Goal: Task Accomplishment & Management: Use online tool/utility

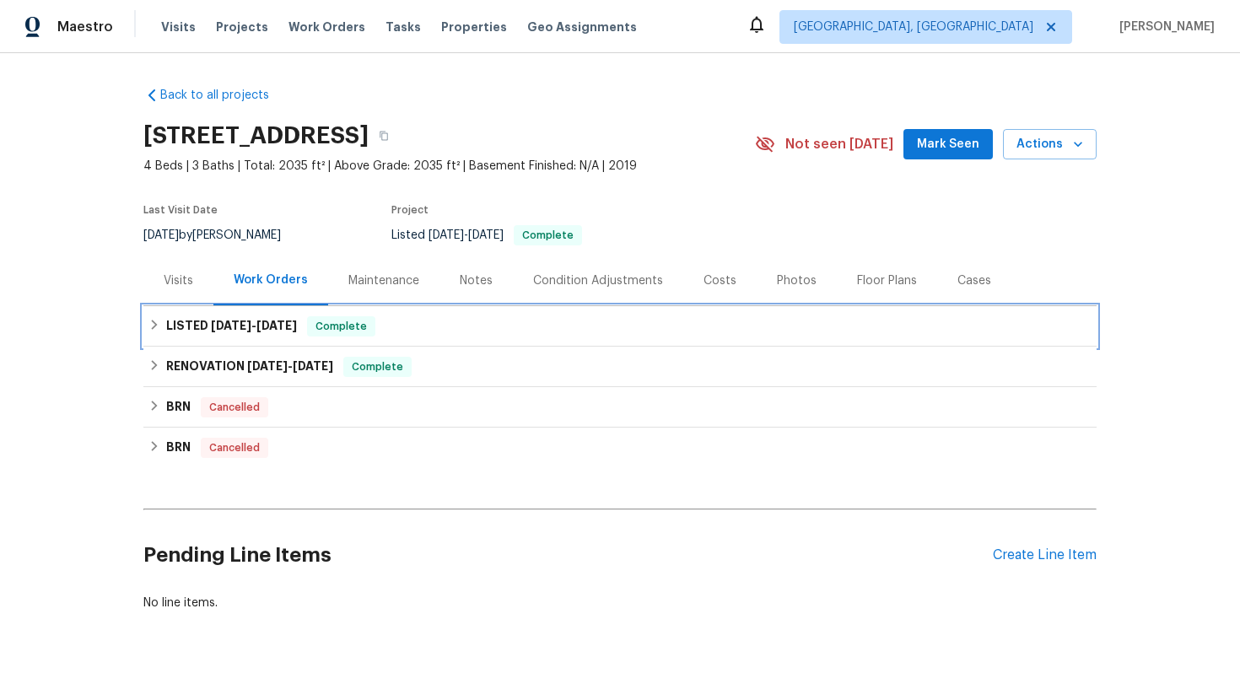
click at [488, 321] on div "LISTED [DATE] - [DATE] Complete" at bounding box center [619, 326] width 943 height 20
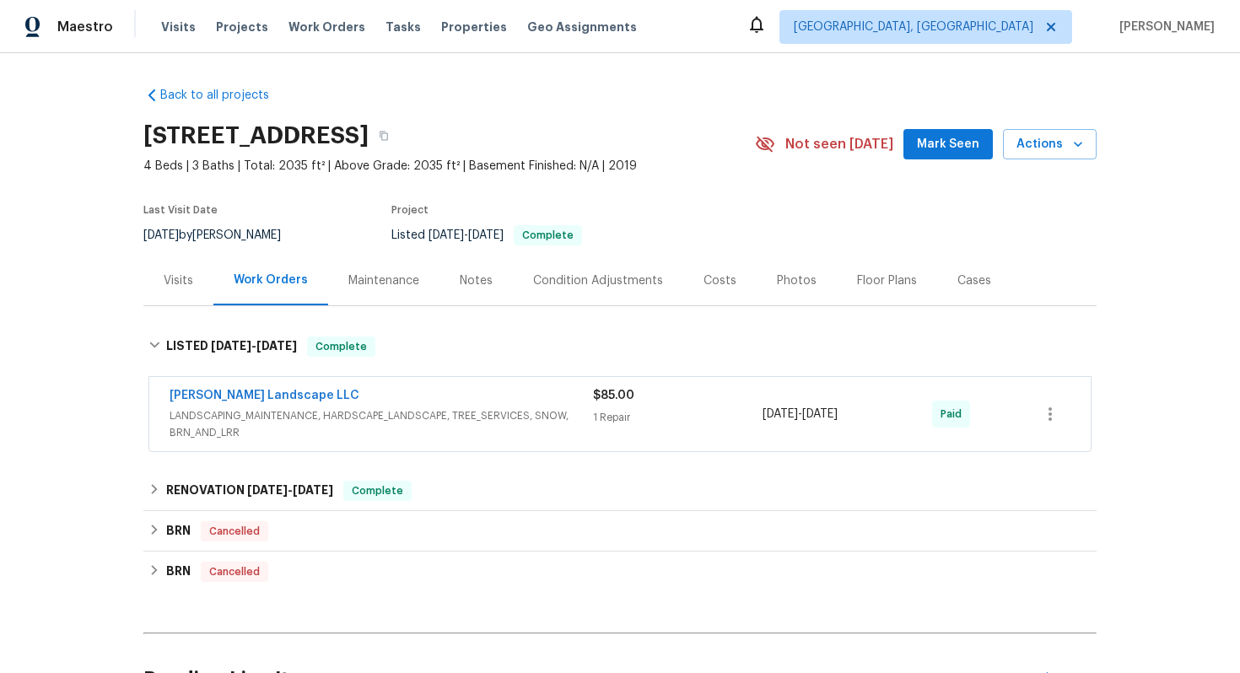
click at [374, 386] on div "[PERSON_NAME] Landscape LLC LANDSCAPING_MAINTENANCE, HARDSCAPE_LANDSCAPE, TREE_…" at bounding box center [619, 414] width 941 height 74
click at [333, 397] on div "[PERSON_NAME] Landscape LLC" at bounding box center [381, 397] width 423 height 20
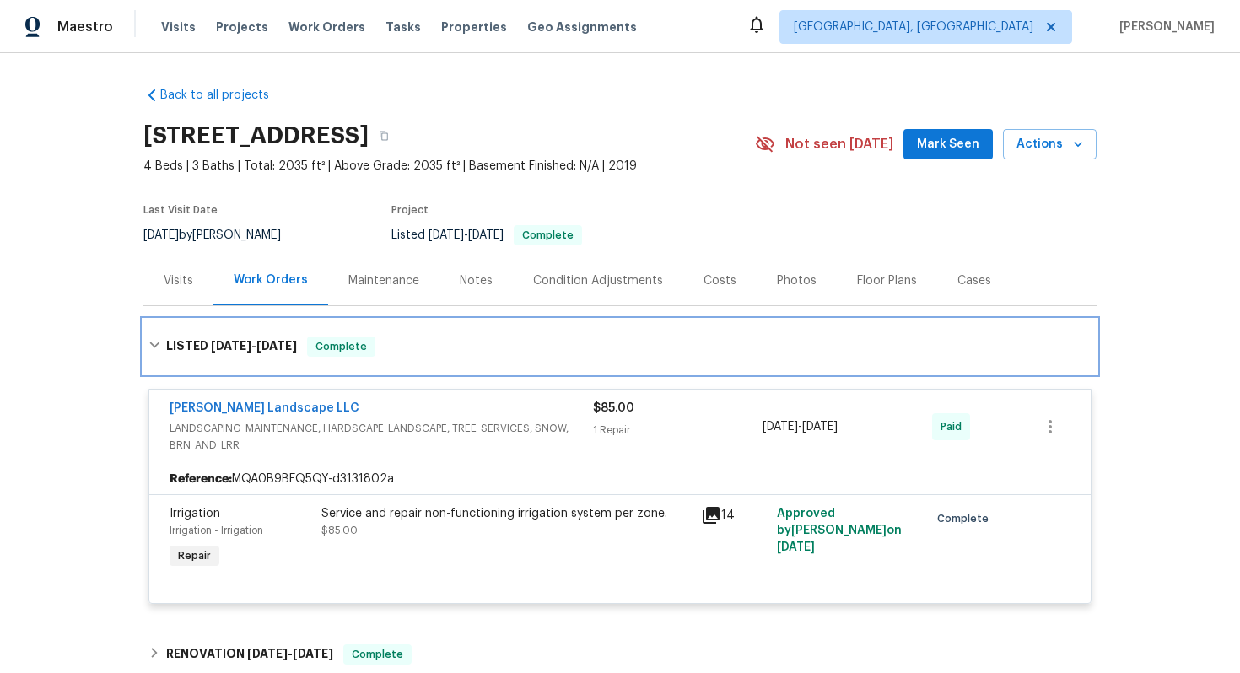
click at [443, 326] on div "LISTED [DATE] - [DATE] Complete" at bounding box center [619, 347] width 953 height 54
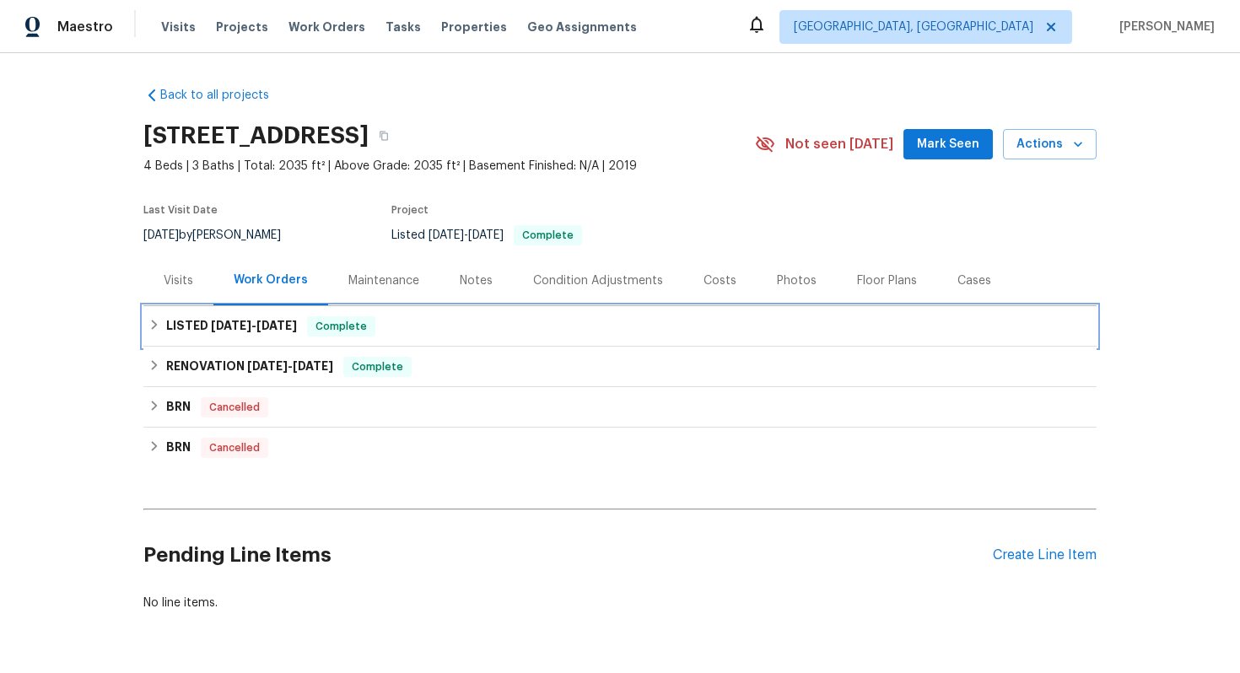
click at [572, 327] on div "LISTED [DATE] - [DATE] Complete" at bounding box center [619, 326] width 943 height 20
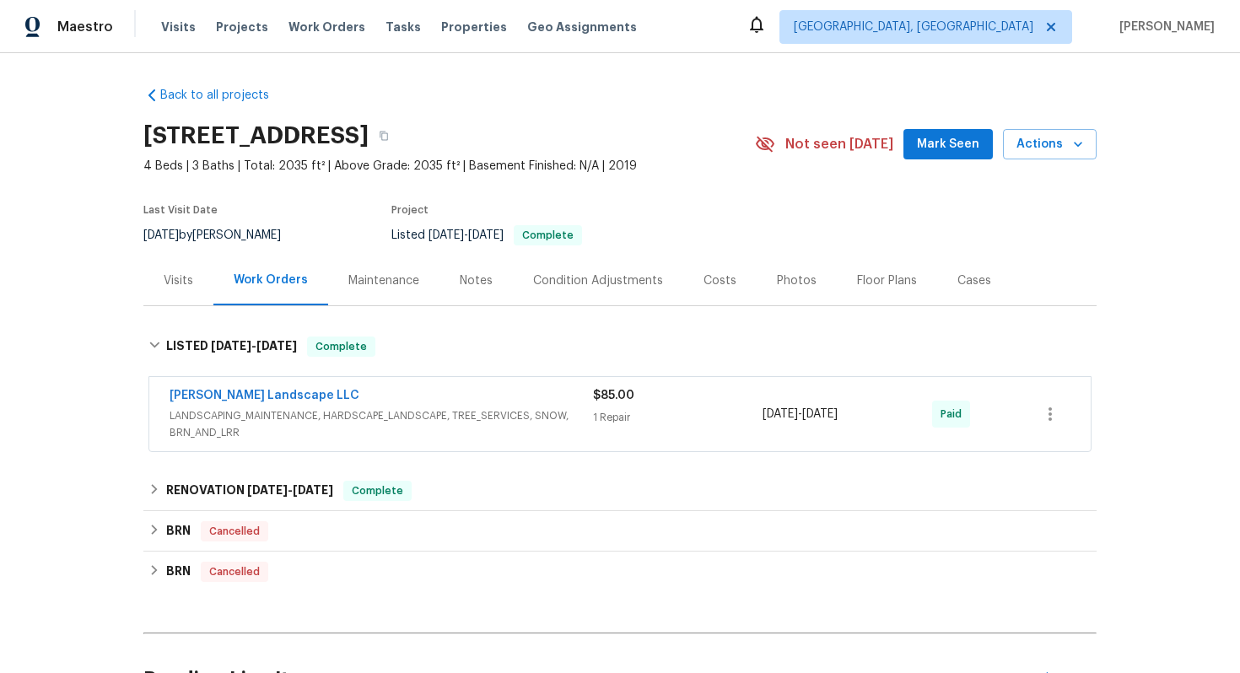
click at [499, 395] on div "[PERSON_NAME] Landscape LLC" at bounding box center [381, 397] width 423 height 20
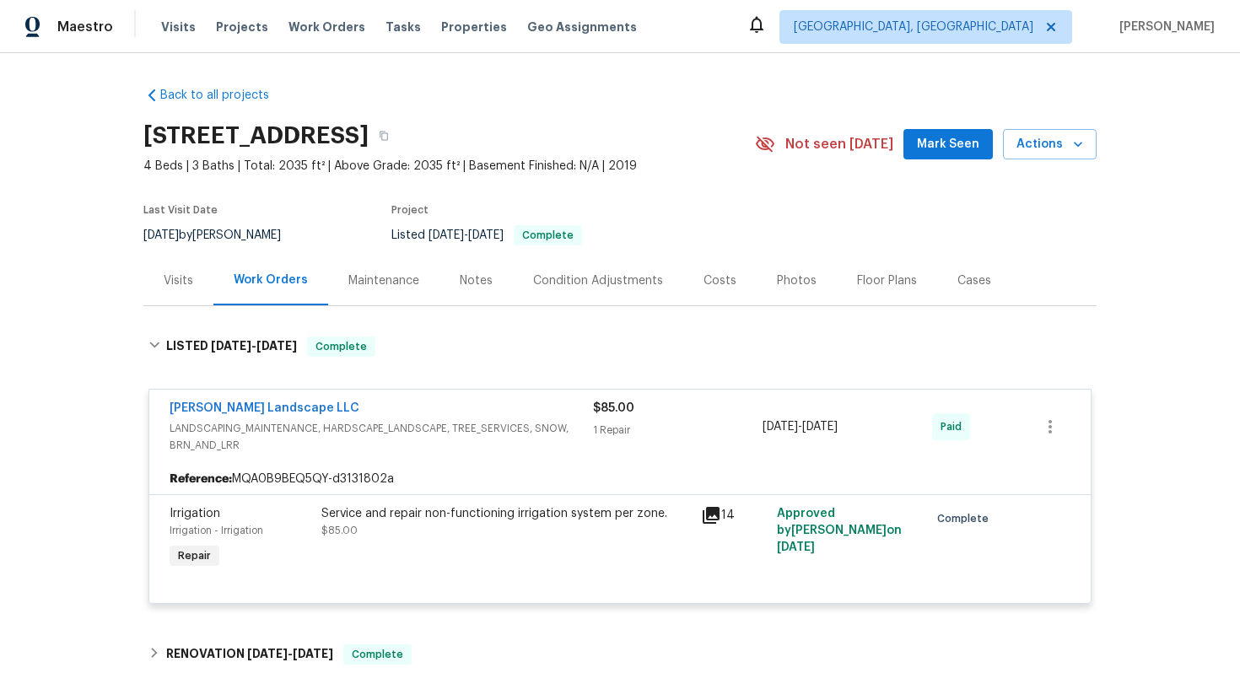
click at [552, 514] on div "Service and repair non-functioning irrigation system per zone." at bounding box center [505, 513] width 369 height 17
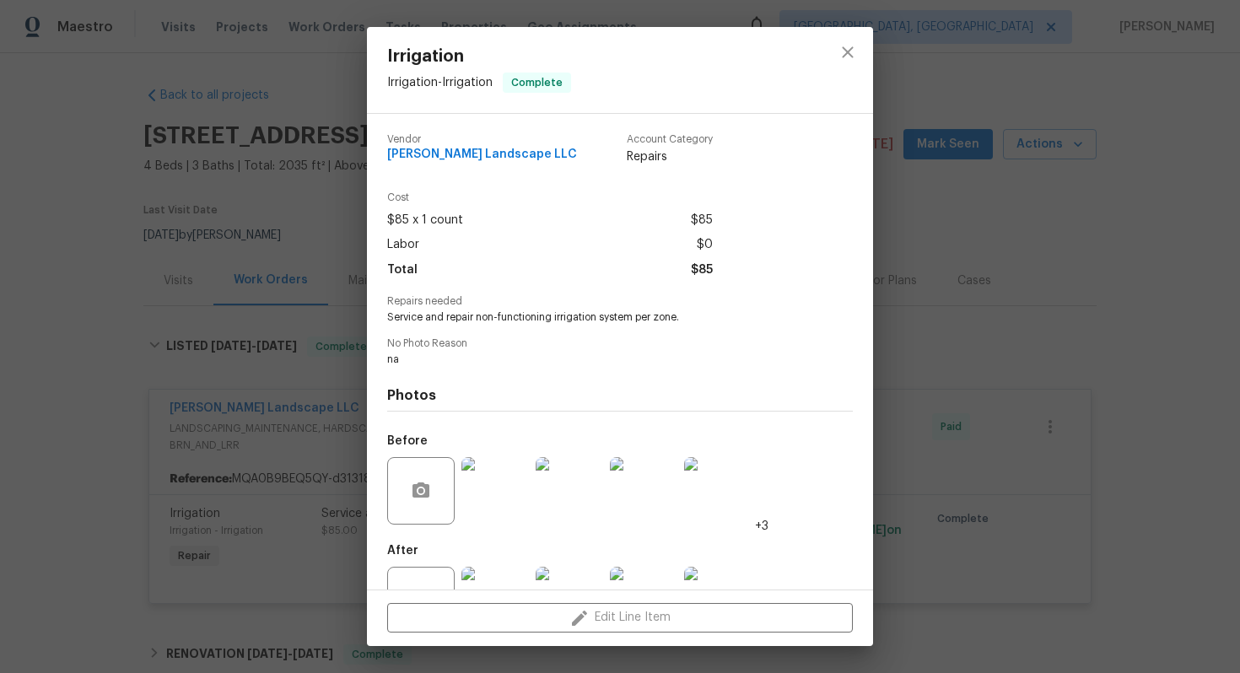
scroll to position [62, 0]
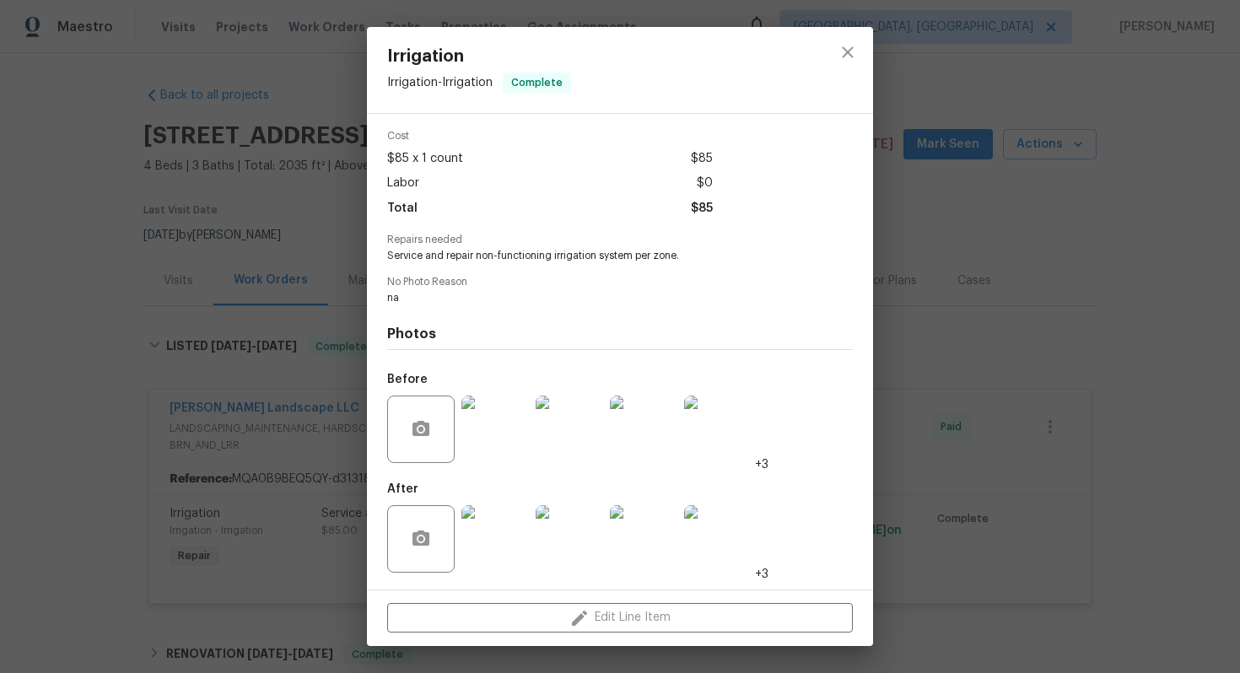
click at [467, 526] on img at bounding box center [494, 538] width 67 height 67
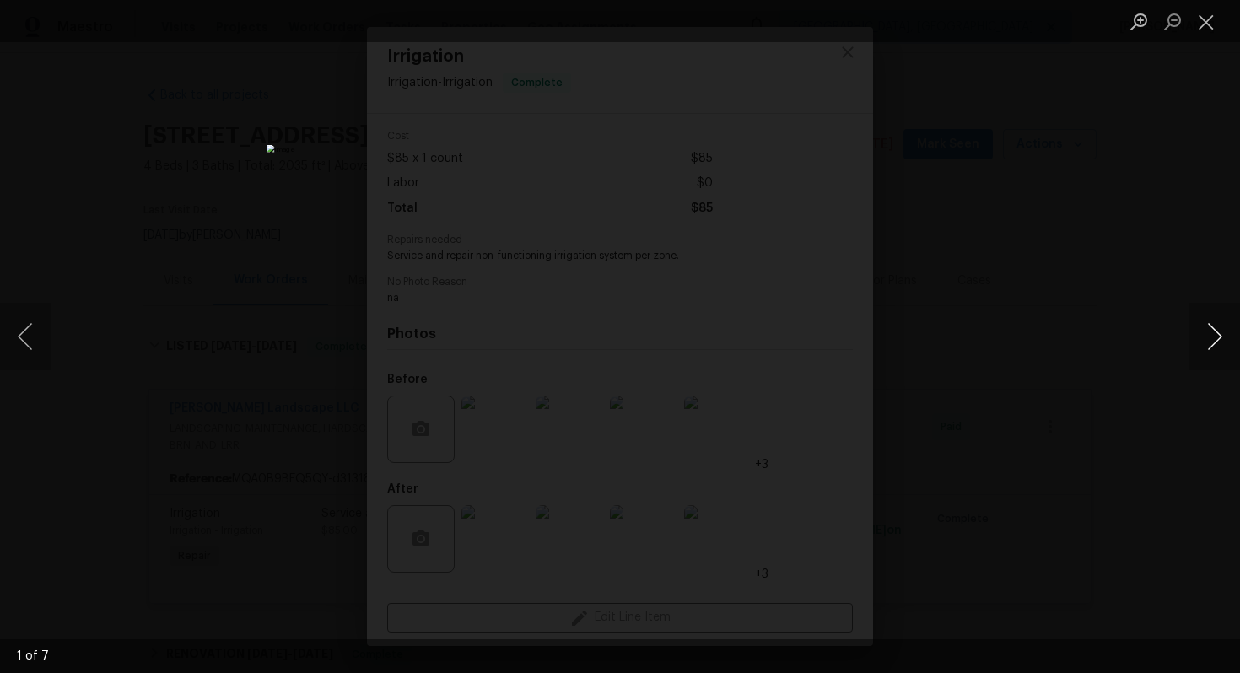
click at [1221, 337] on button "Next image" at bounding box center [1214, 336] width 51 height 67
click at [1221, 338] on button "Next image" at bounding box center [1214, 336] width 51 height 67
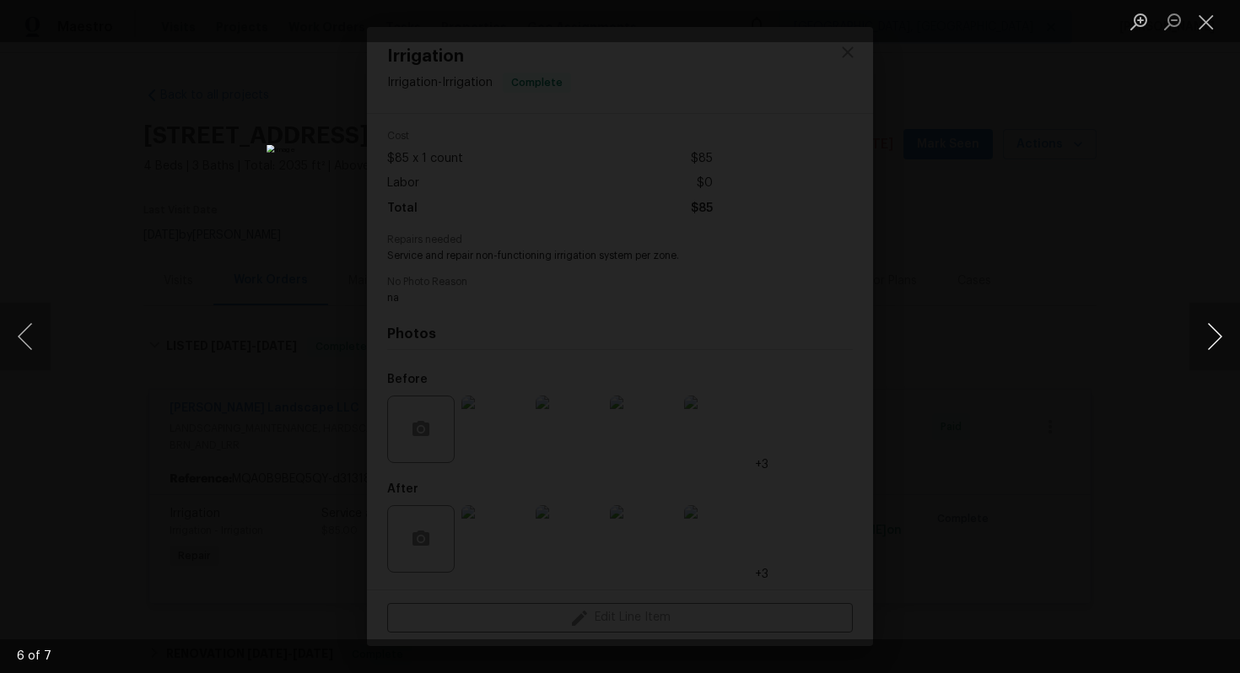
click at [1222, 340] on button "Next image" at bounding box center [1214, 336] width 51 height 67
click at [1222, 341] on button "Next image" at bounding box center [1214, 336] width 51 height 67
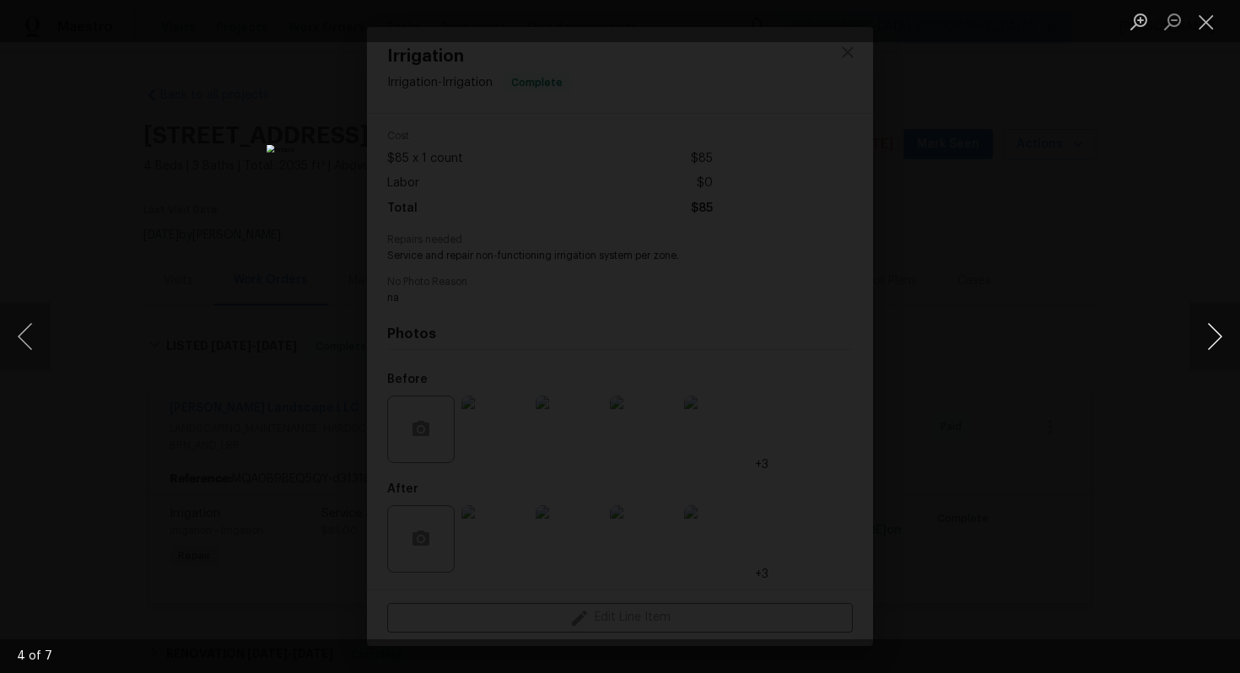
click at [1222, 341] on button "Next image" at bounding box center [1214, 336] width 51 height 67
click at [1222, 342] on button "Next image" at bounding box center [1214, 336] width 51 height 67
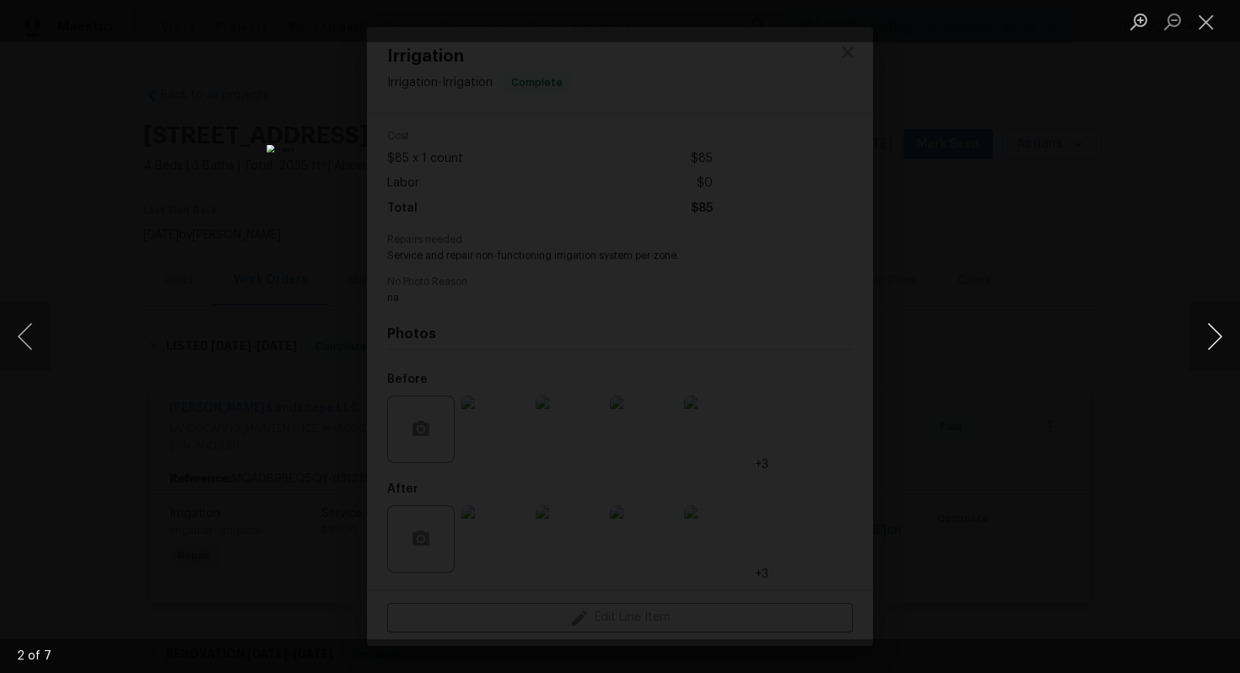
click at [1222, 342] on button "Next image" at bounding box center [1214, 336] width 51 height 67
click at [1209, 25] on button "Close lightbox" at bounding box center [1206, 22] width 34 height 30
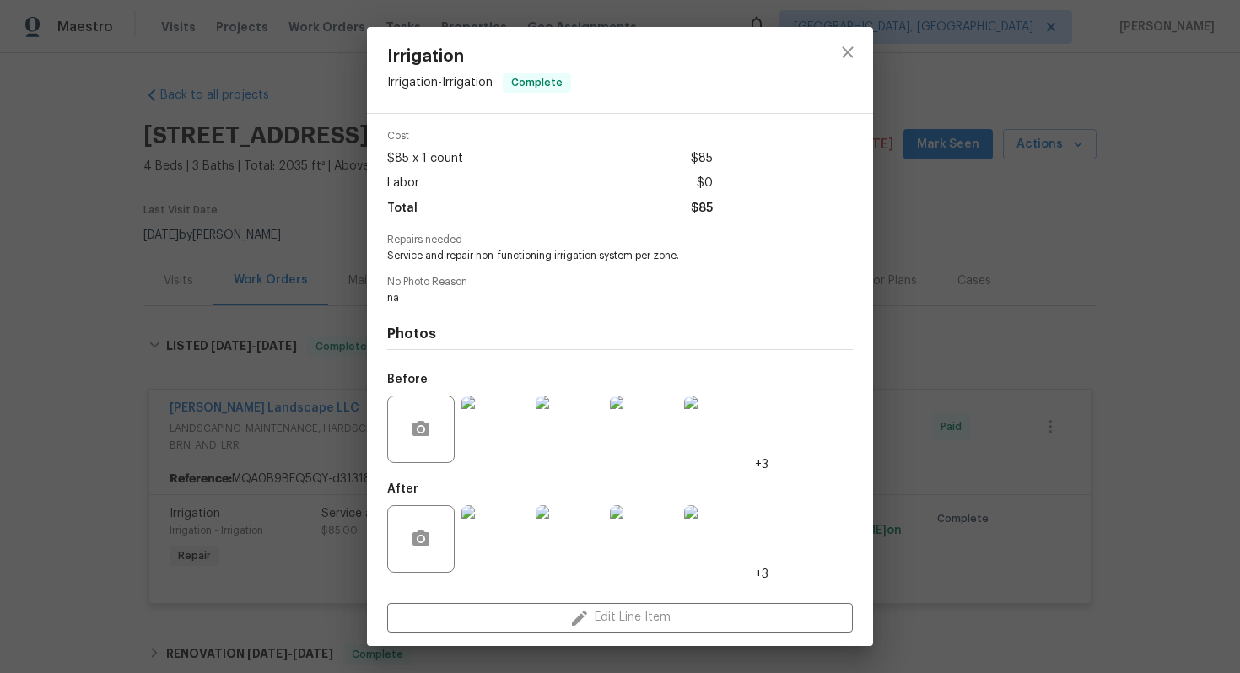
click at [1012, 322] on div "Irrigation Irrigation - Irrigation Complete Vendor Dalia Landscape LLC Account …" at bounding box center [620, 336] width 1240 height 673
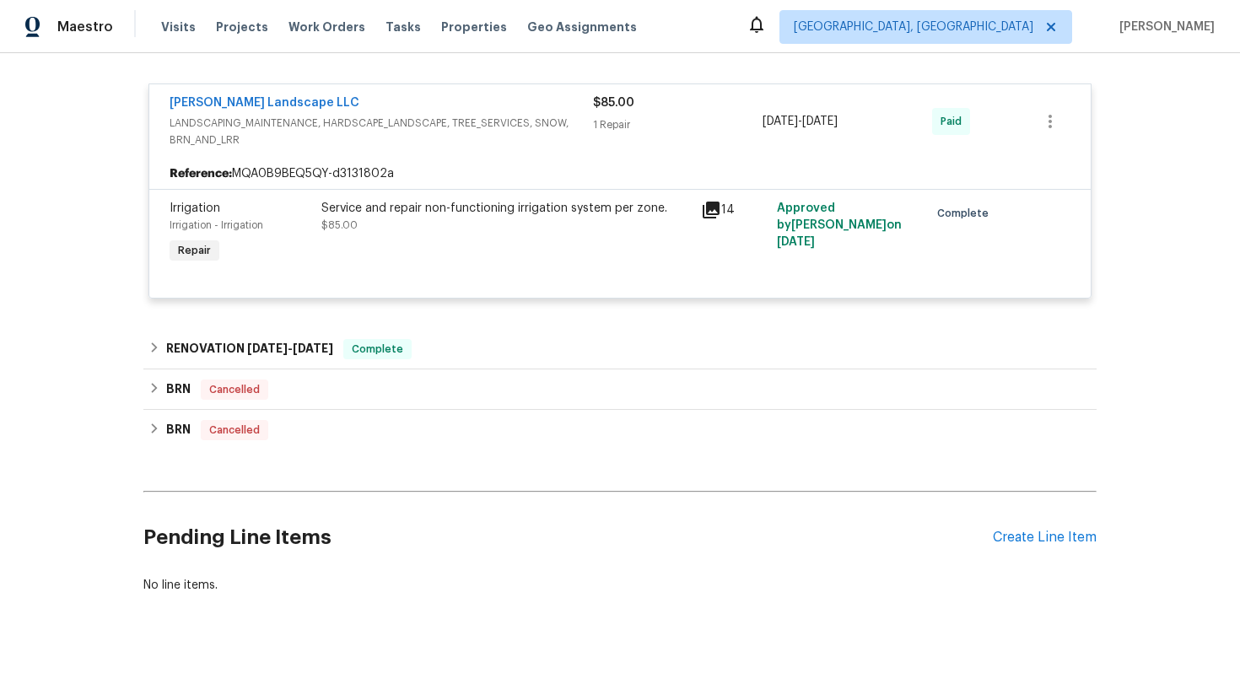
scroll to position [341, 0]
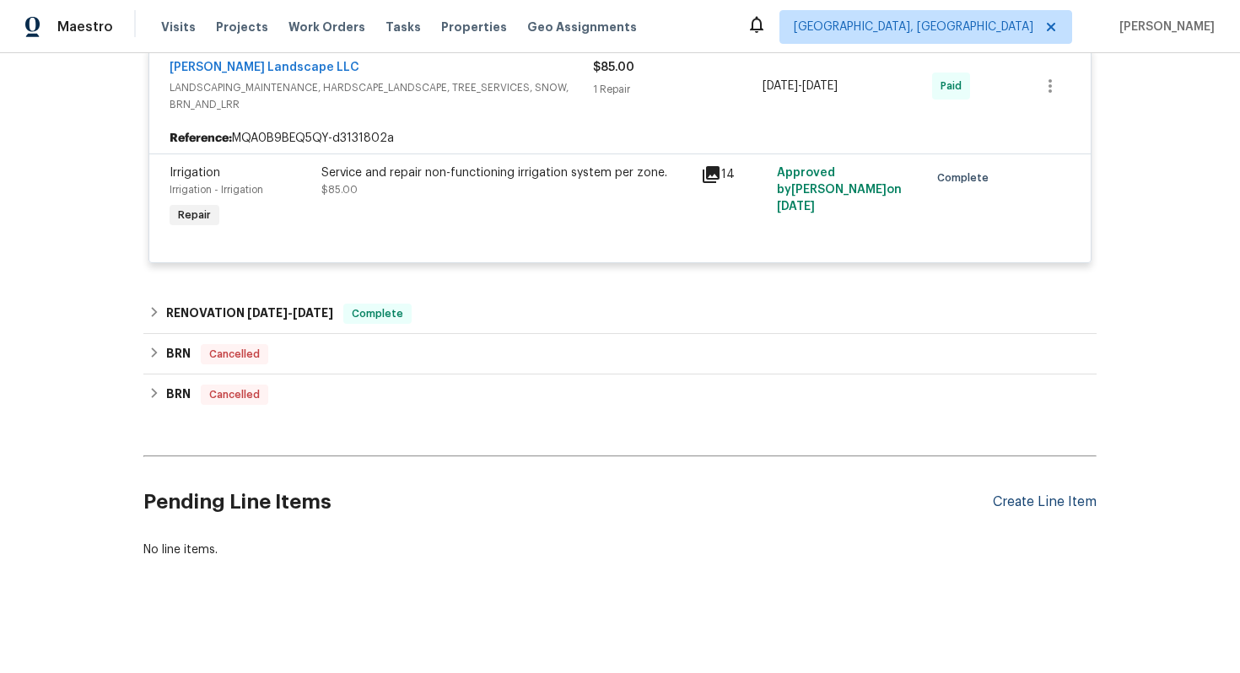
click at [1027, 507] on div "Create Line Item" at bounding box center [1045, 502] width 104 height 16
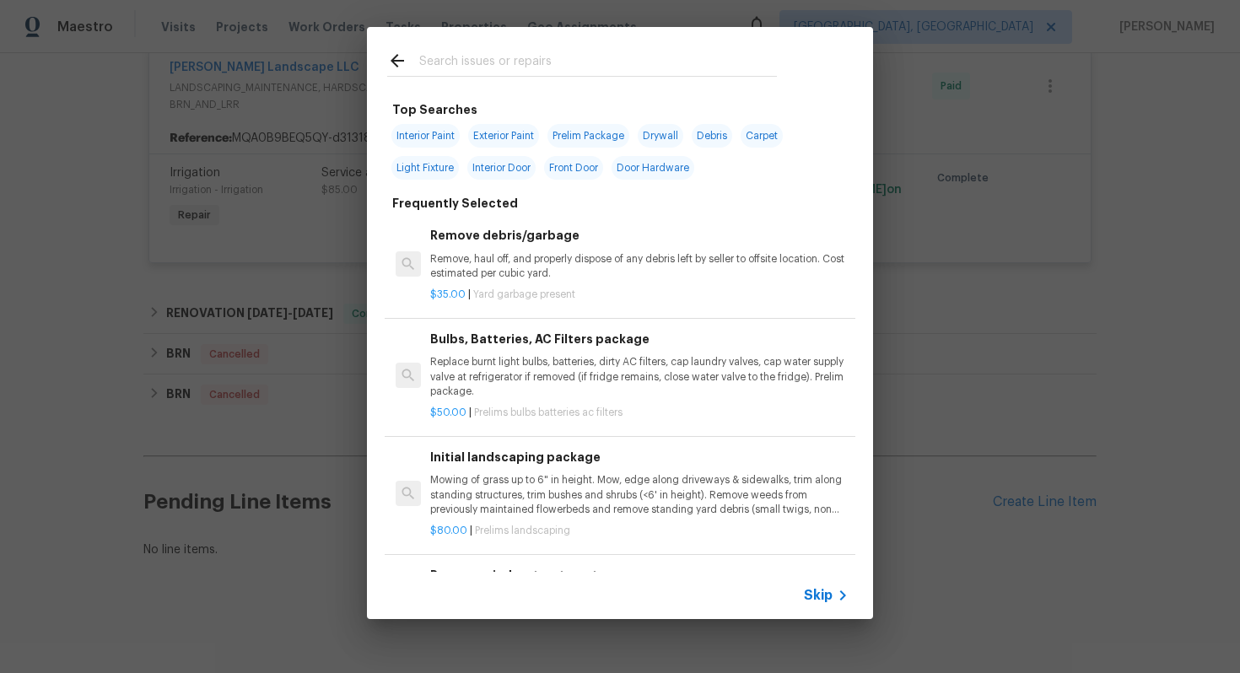
click at [819, 598] on span "Skip" at bounding box center [818, 595] width 29 height 17
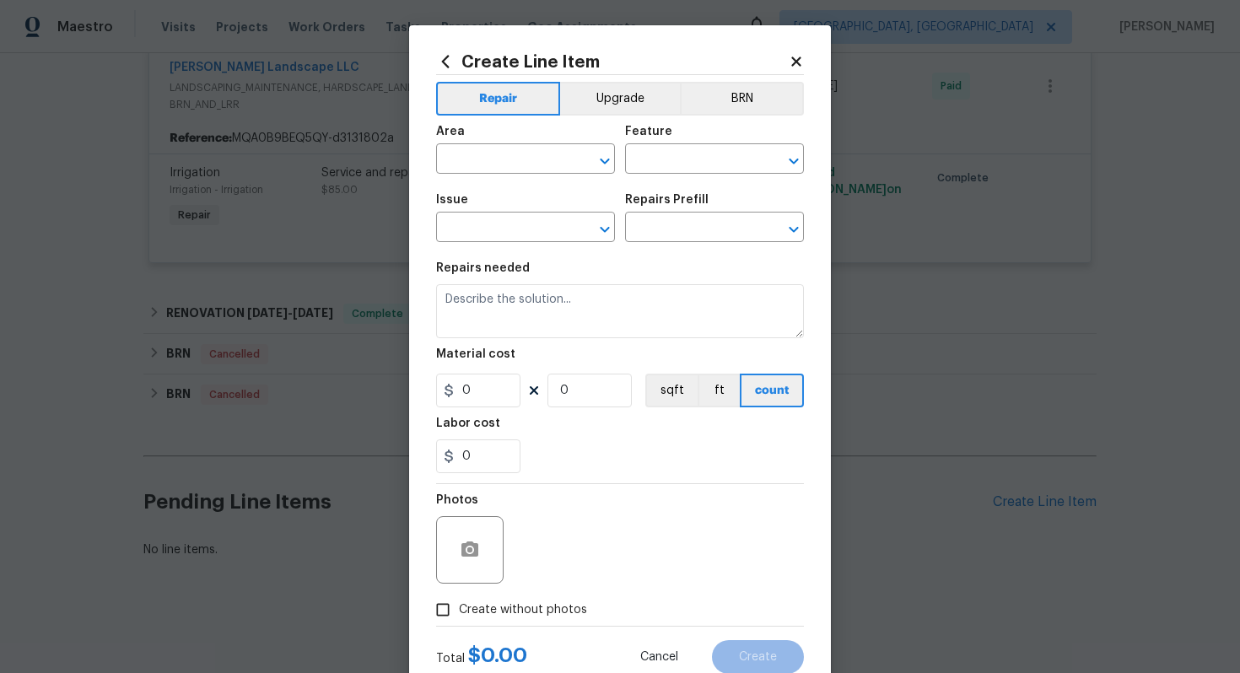
click at [536, 141] on div "Area" at bounding box center [525, 137] width 179 height 22
click at [525, 170] on input "text" at bounding box center [502, 161] width 132 height 26
click at [515, 234] on li "Exterior Overall" at bounding box center [525, 227] width 179 height 28
type input "Exterior Overall"
click at [663, 170] on input "text" at bounding box center [691, 161] width 132 height 26
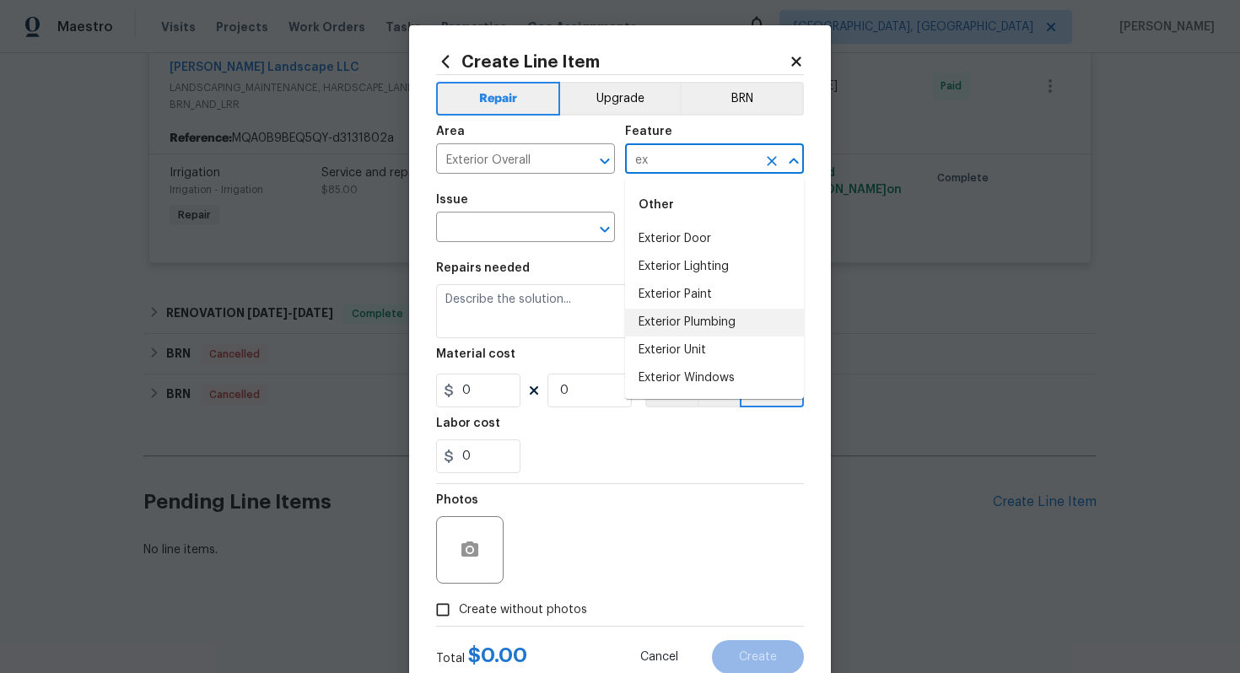
click at [678, 339] on li "Exterior Unit" at bounding box center [714, 351] width 179 height 28
type input "Exterior Unit"
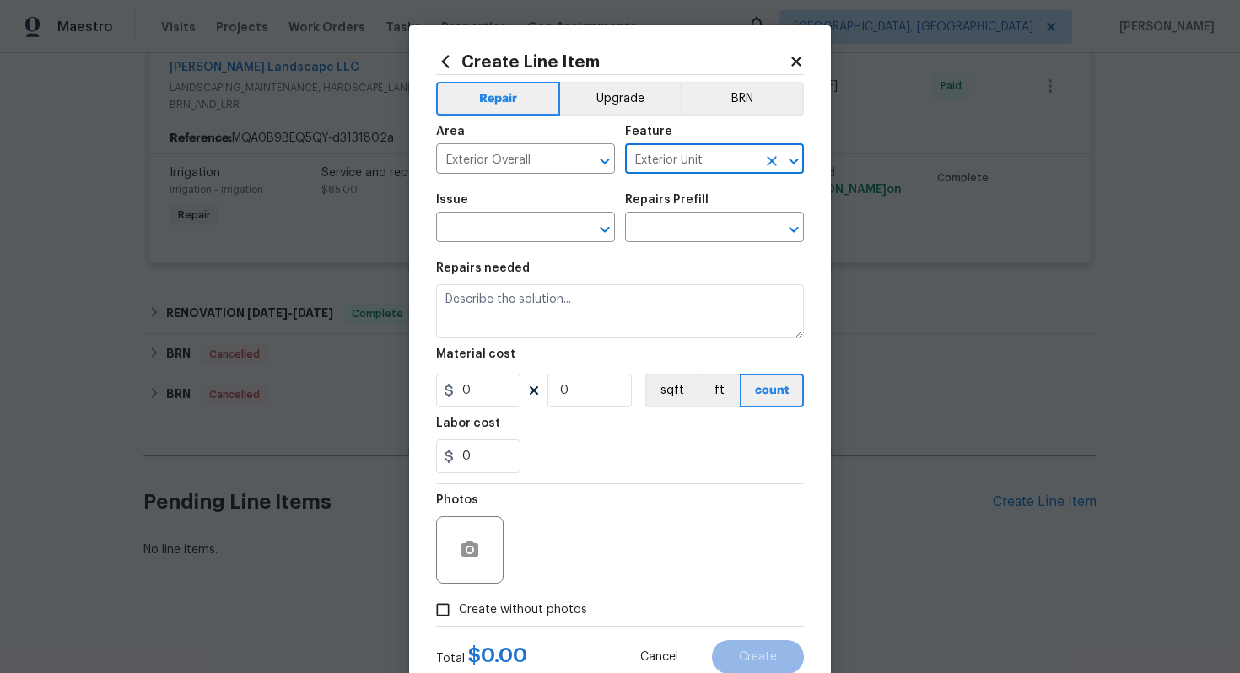
click at [679, 153] on input "Exterior Unit" at bounding box center [691, 161] width 132 height 26
click at [677, 153] on input "Exterior Unit" at bounding box center [691, 161] width 132 height 26
click at [677, 154] on input "Exterior Unit" at bounding box center [691, 161] width 132 height 26
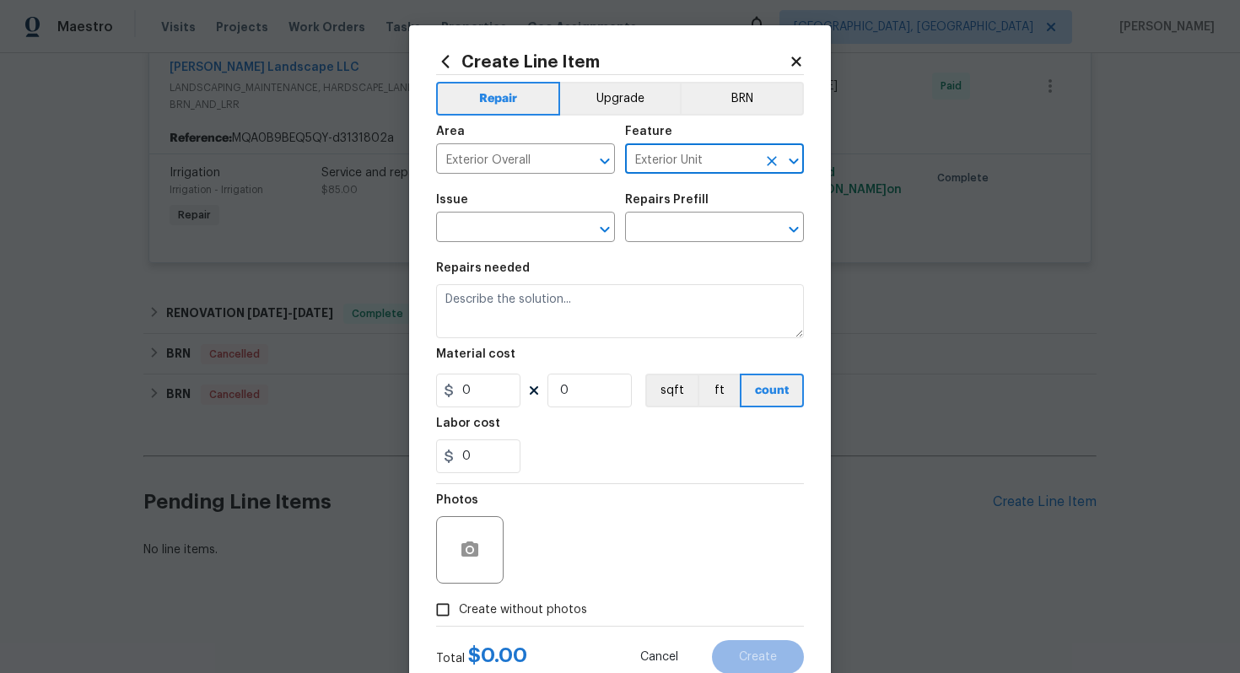
click at [777, 155] on icon "Clear" at bounding box center [771, 161] width 17 height 17
click at [754, 244] on li "Landscaping" at bounding box center [714, 239] width 179 height 28
type input "Landscaping"
click at [489, 218] on input "text" at bounding box center [502, 229] width 132 height 26
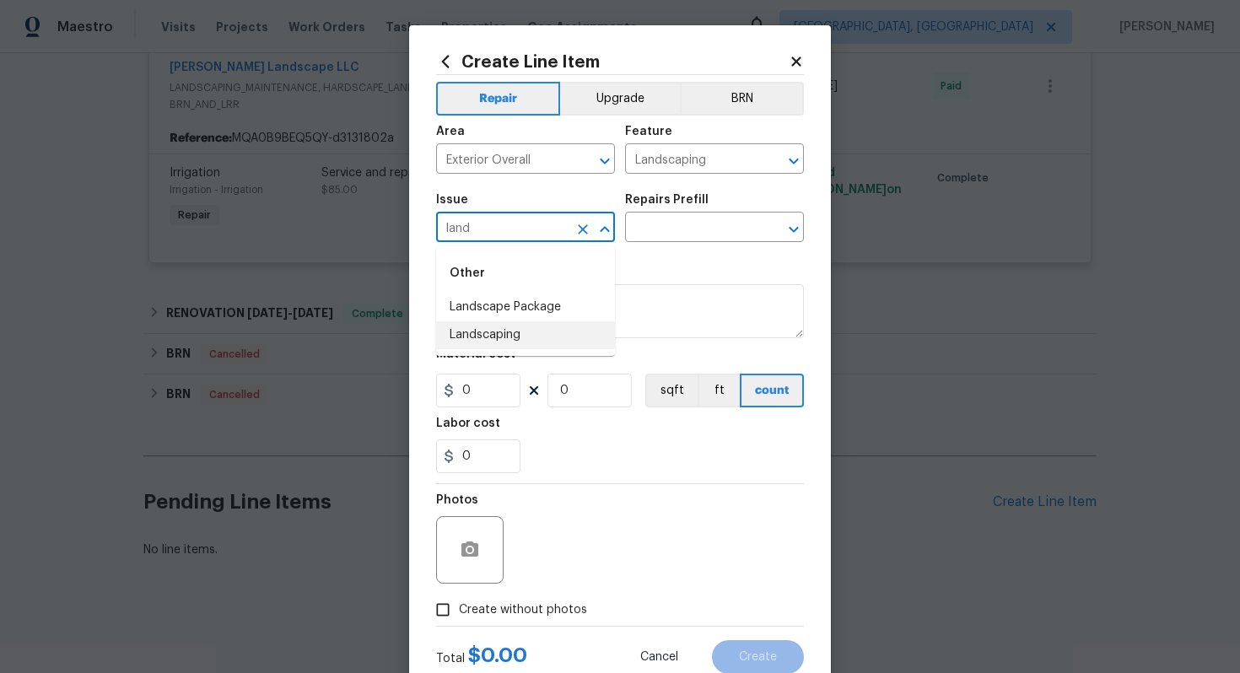
click at [505, 337] on li "Landscaping" at bounding box center [525, 335] width 179 height 28
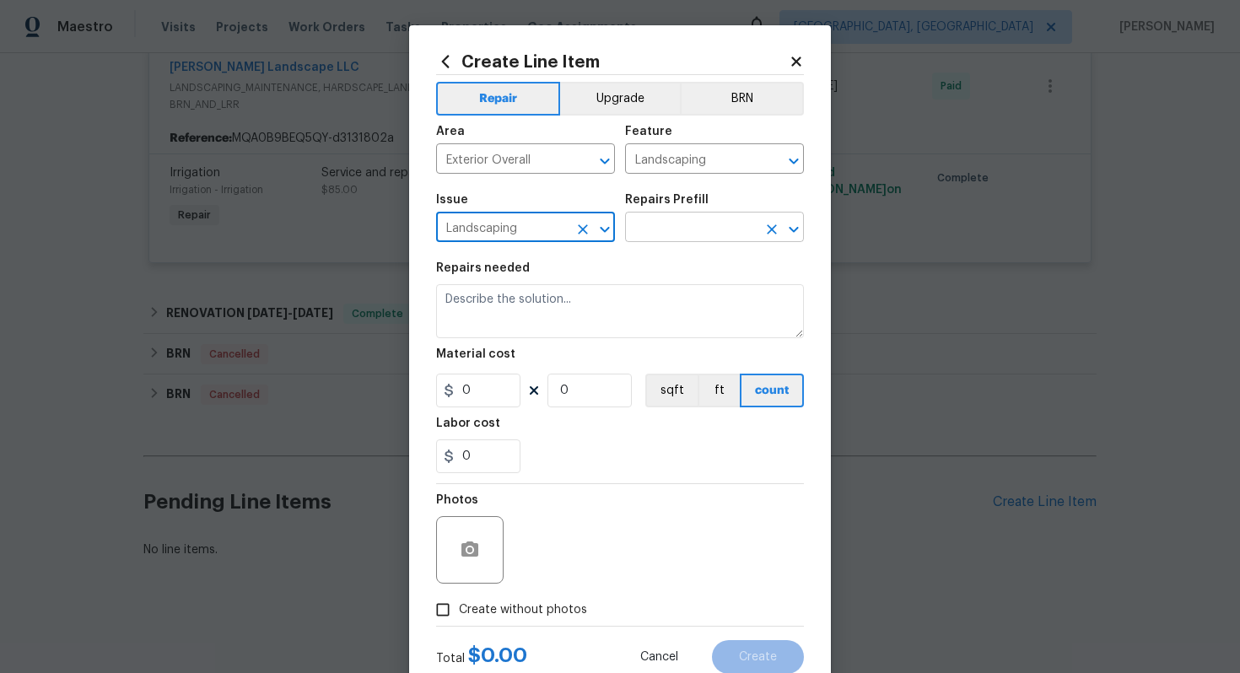
type input "Landscaping"
click at [691, 223] on input "text" at bounding box center [691, 229] width 132 height 26
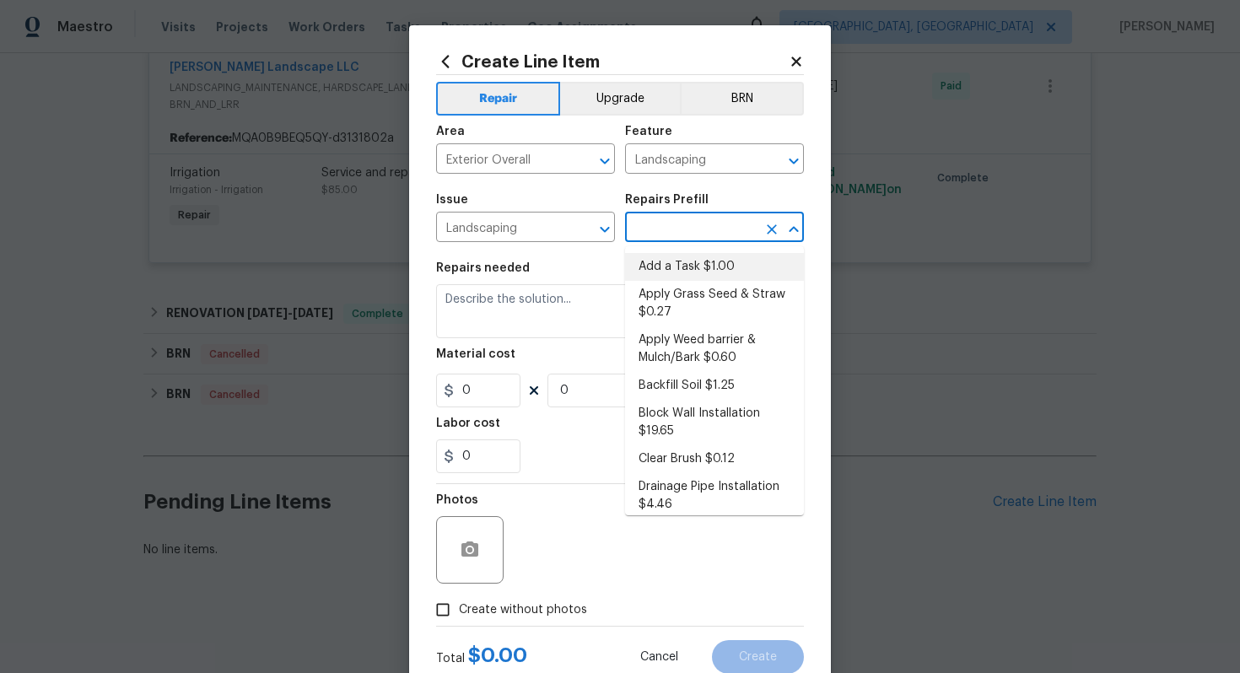
click at [674, 275] on li "Add a Task $1.00" at bounding box center [714, 267] width 179 height 28
type input "Add a Task $1.00"
type textarea "HPM to detail"
type input "1"
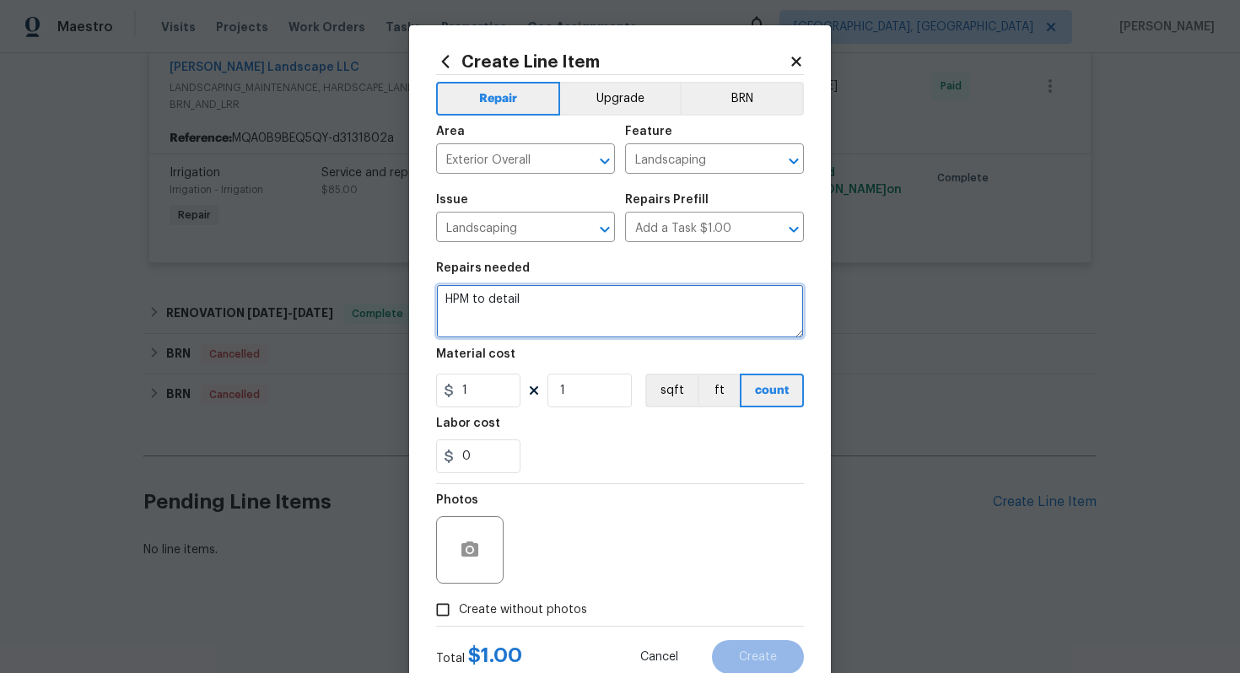
drag, startPoint x: 627, startPoint y: 324, endPoint x: 266, endPoint y: 237, distance: 371.4
click at [266, 242] on div "Create Line Item Repair Upgrade BRN Area Exterior Overall ​ Feature Landscaping…" at bounding box center [620, 336] width 1240 height 673
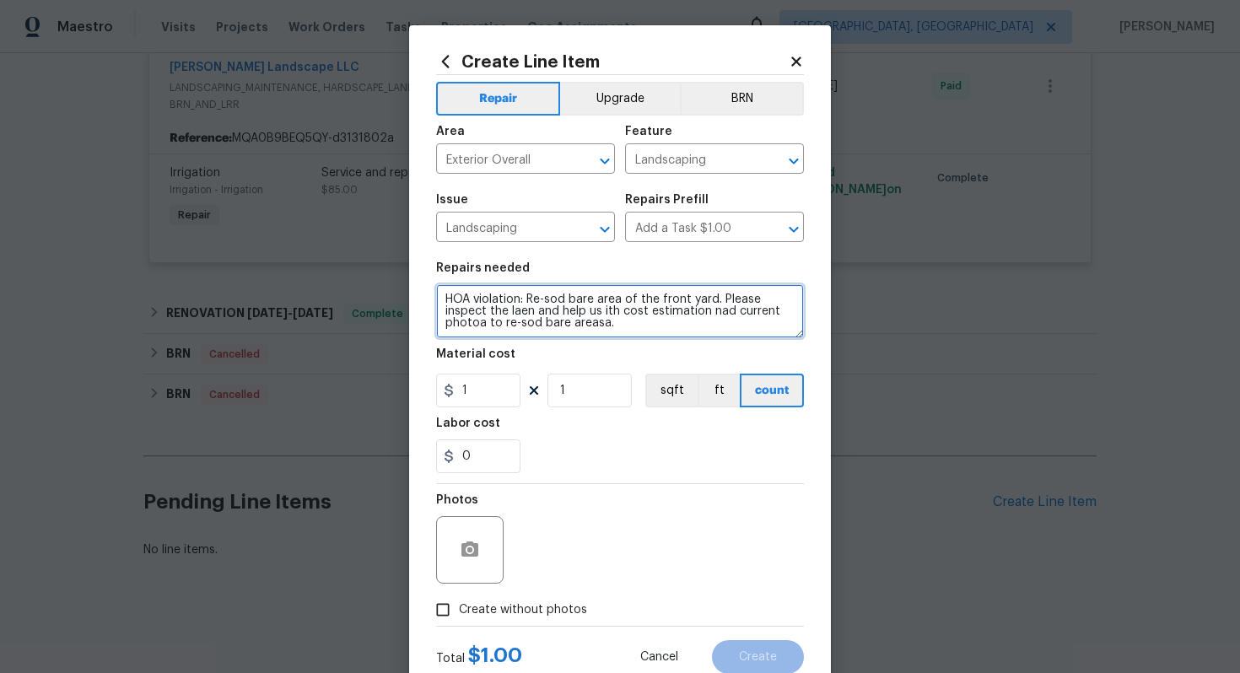
click at [517, 312] on textarea "HOA violation: Re-sod bare area of the front yard. Please inspect the laen and …" at bounding box center [620, 311] width 368 height 54
click at [533, 310] on textarea "HOA violation: Re-sod bare area of the front yard. Please inspect the laen and …" at bounding box center [620, 311] width 368 height 54
click at [605, 316] on textarea "HOA violation: Re-sod bare area of the front yard. Please inspect the lawn and …" at bounding box center [620, 311] width 368 height 54
click at [731, 312] on textarea "HOA violation: Re-sod bare area of the front yard. Please inspect the lawn and …" at bounding box center [620, 311] width 368 height 54
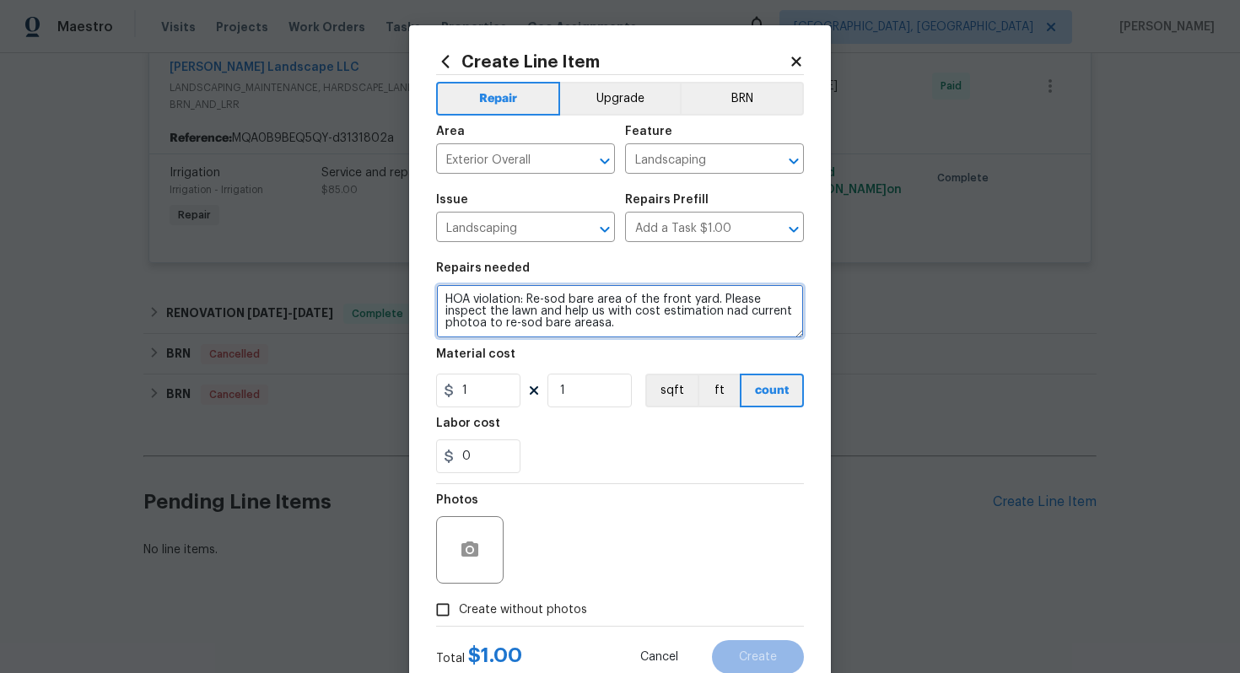
click at [731, 312] on textarea "HOA violation: Re-sod bare area of the front yard. Please inspect the lawn and …" at bounding box center [620, 311] width 368 height 54
click at [484, 322] on textarea "HOA violation: Re-sod bare area of the front yard. Please inspect the lawn and …" at bounding box center [620, 311] width 368 height 54
type textarea "HOA violation: Re-sod bare area of the front yard. Please inspect the lawn and …"
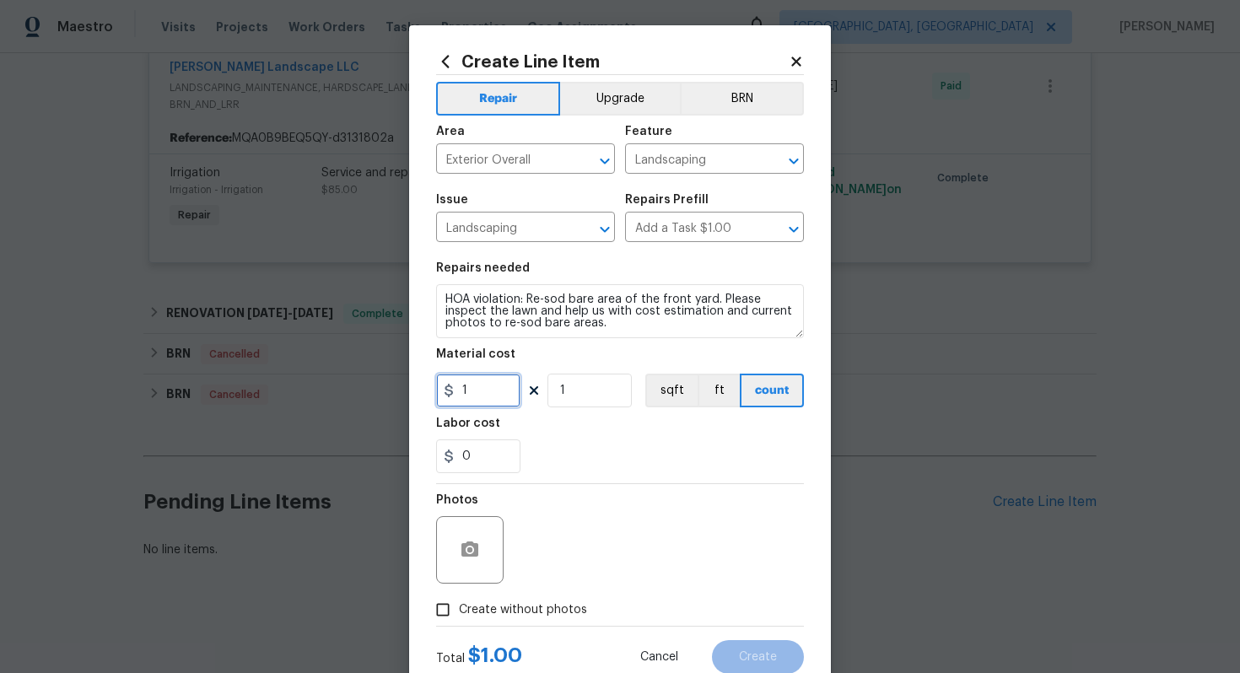
click at [493, 394] on input "1" at bounding box center [478, 391] width 84 height 34
type input "75"
click at [468, 571] on div at bounding box center [469, 549] width 67 height 67
click at [460, 555] on icon "button" at bounding box center [470, 550] width 20 height 20
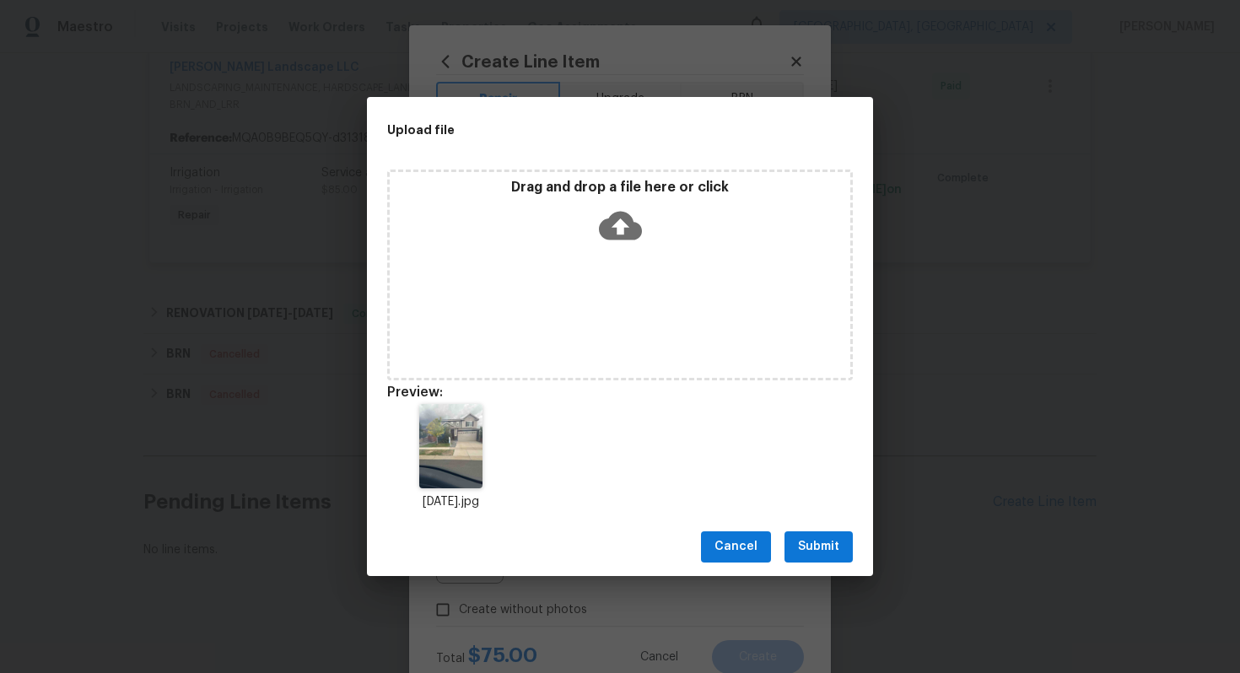
click at [806, 542] on span "Submit" at bounding box center [818, 547] width 41 height 21
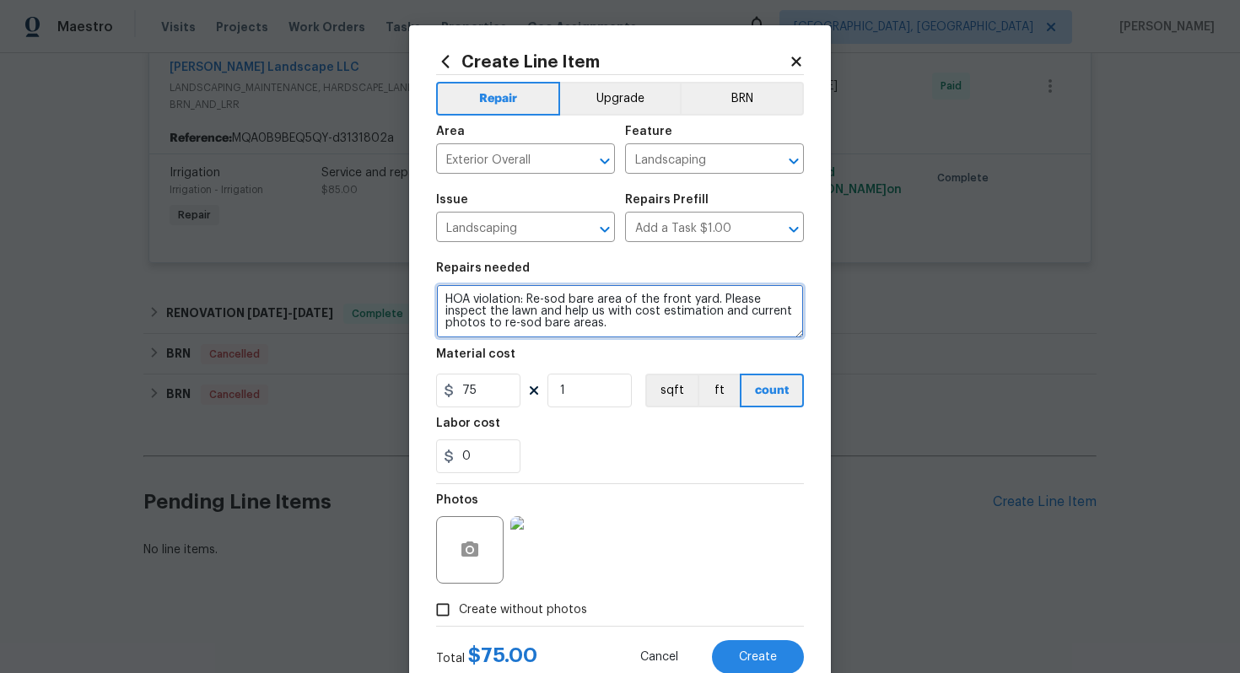
click at [673, 331] on textarea "HOA violation: Re-sod bare area of the front yard. Please inspect the lawn and …" at bounding box center [620, 311] width 368 height 54
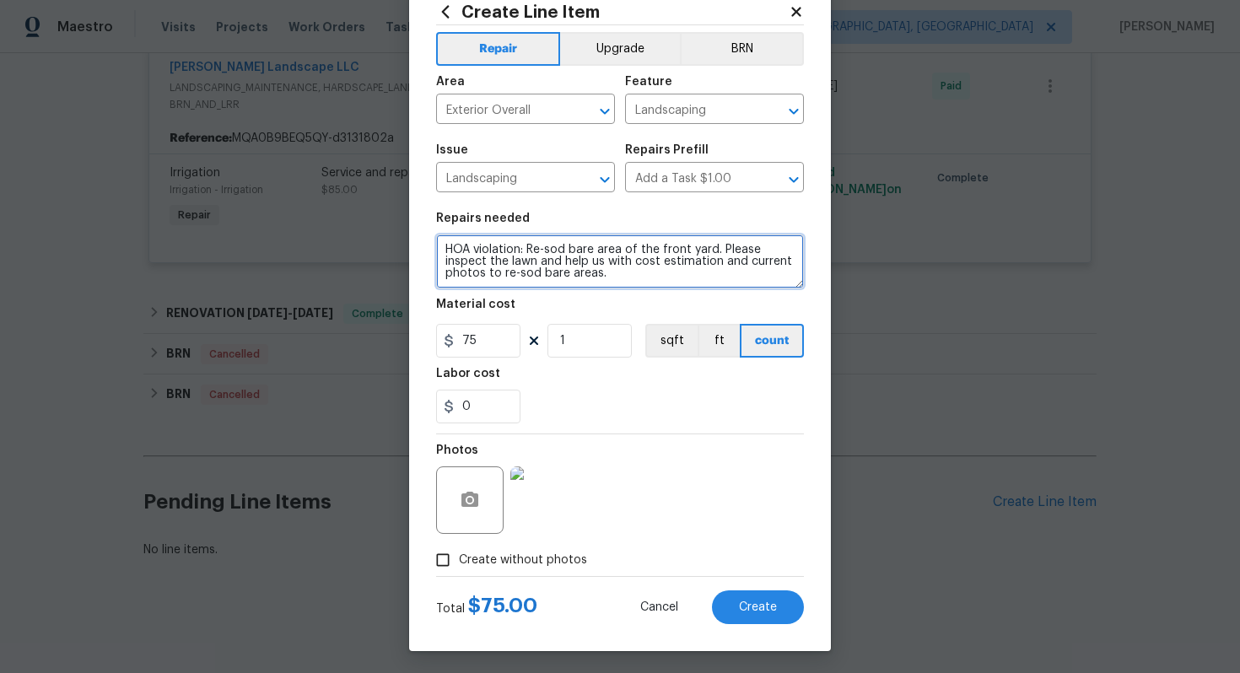
scroll to position [54, 0]
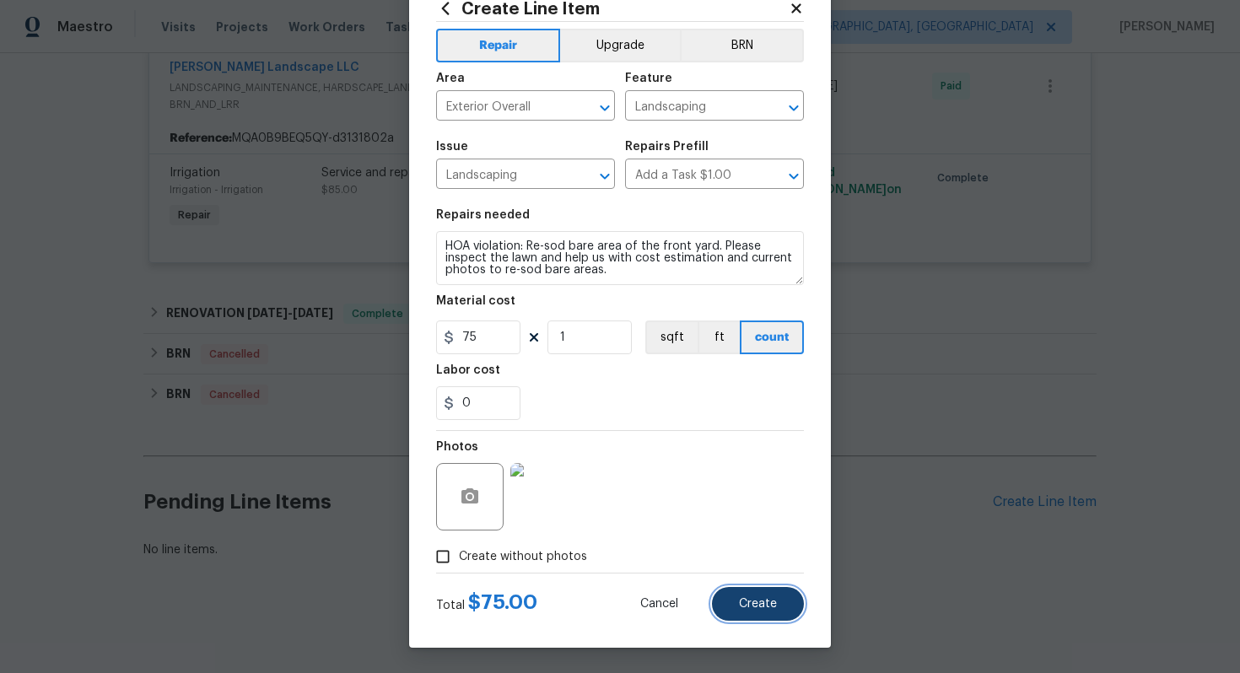
click at [730, 596] on button "Create" at bounding box center [758, 604] width 92 height 34
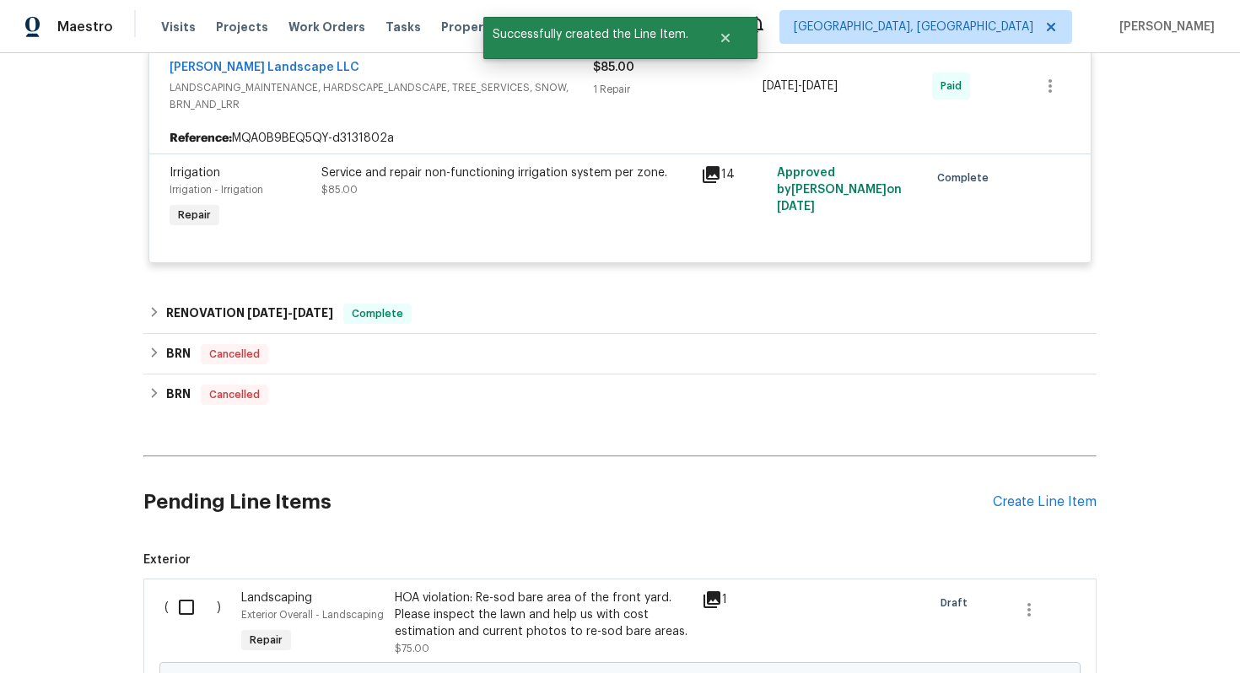
click at [177, 618] on input "checkbox" at bounding box center [193, 607] width 48 height 35
checkbox input "true"
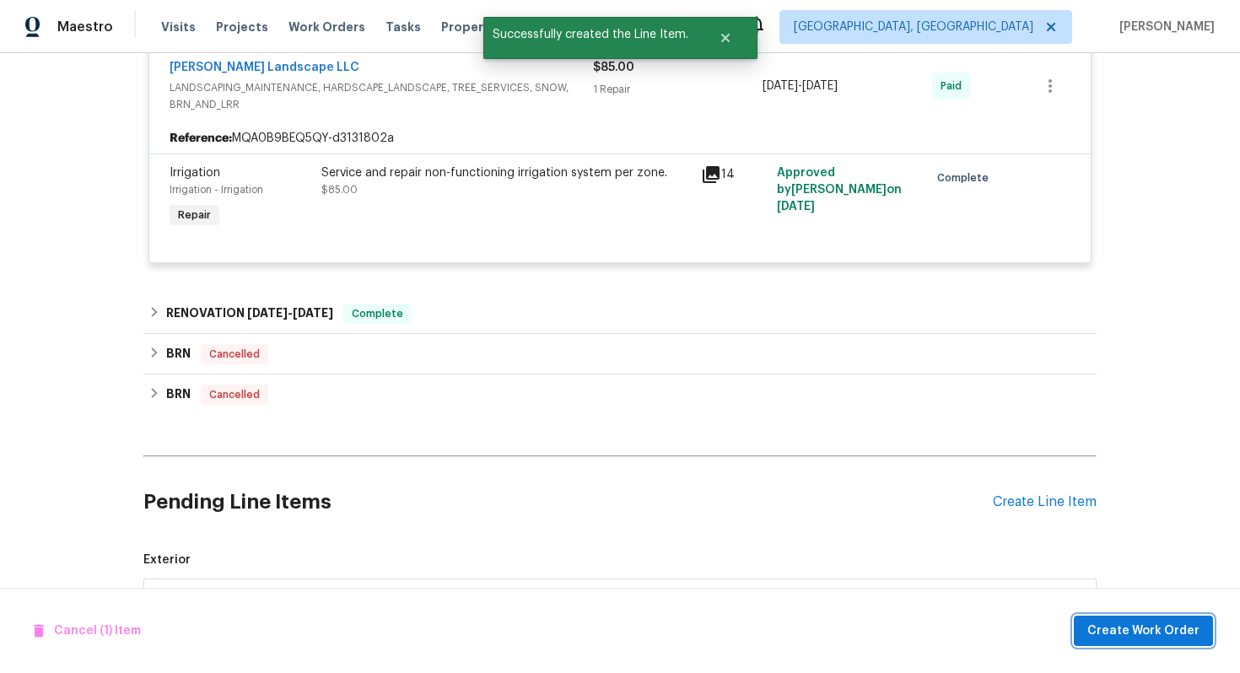
click at [1155, 635] on span "Create Work Order" at bounding box center [1143, 631] width 112 height 21
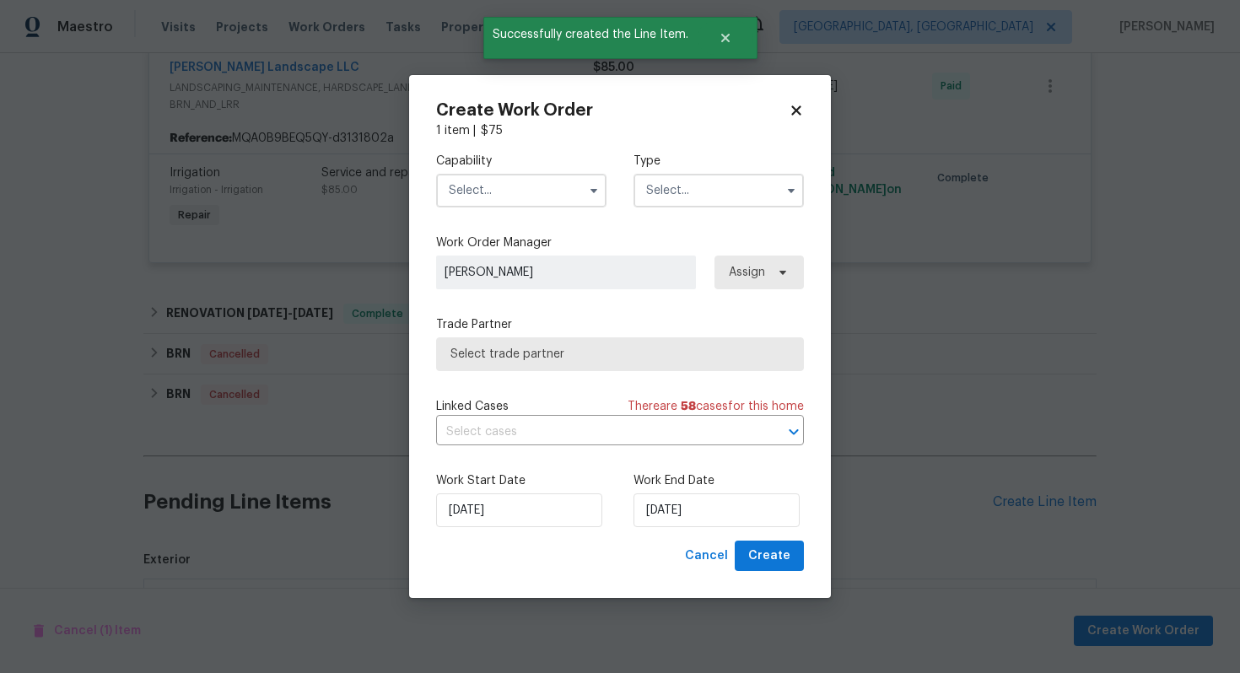
click at [574, 197] on input "text" at bounding box center [521, 191] width 170 height 34
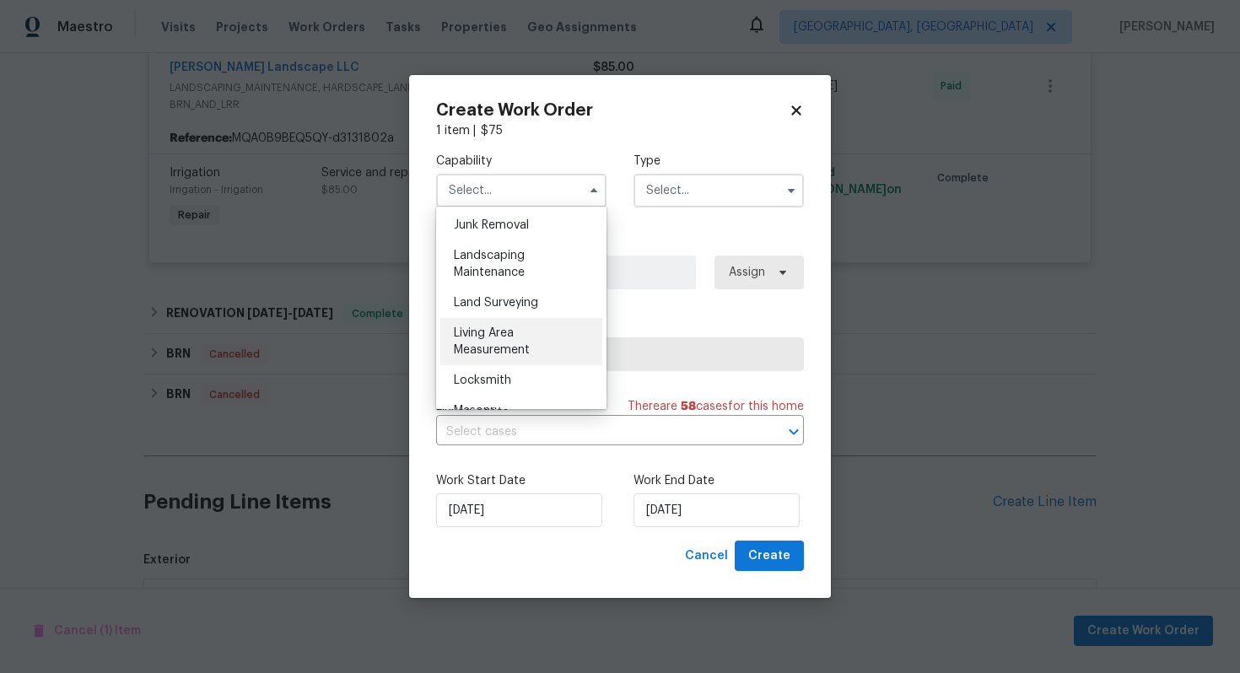
scroll to position [1068, 0]
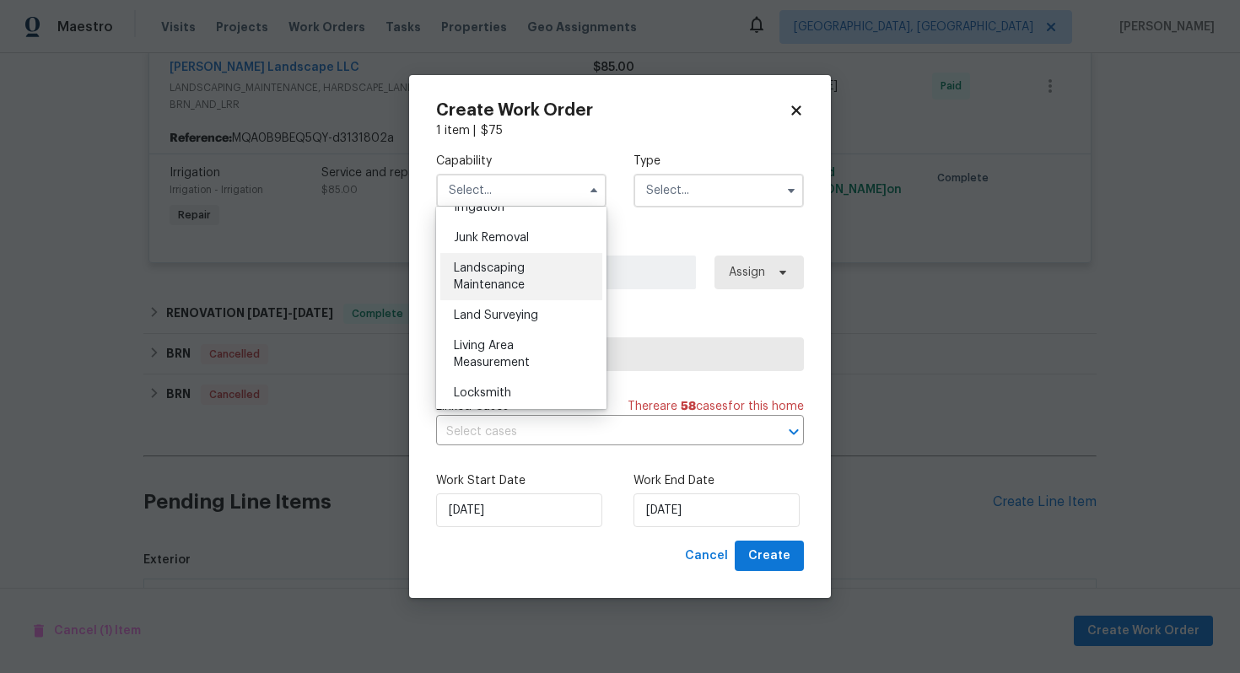
click at [534, 282] on div "Landscaping Maintenance" at bounding box center [521, 276] width 162 height 47
type input "Landscaping Maintenance"
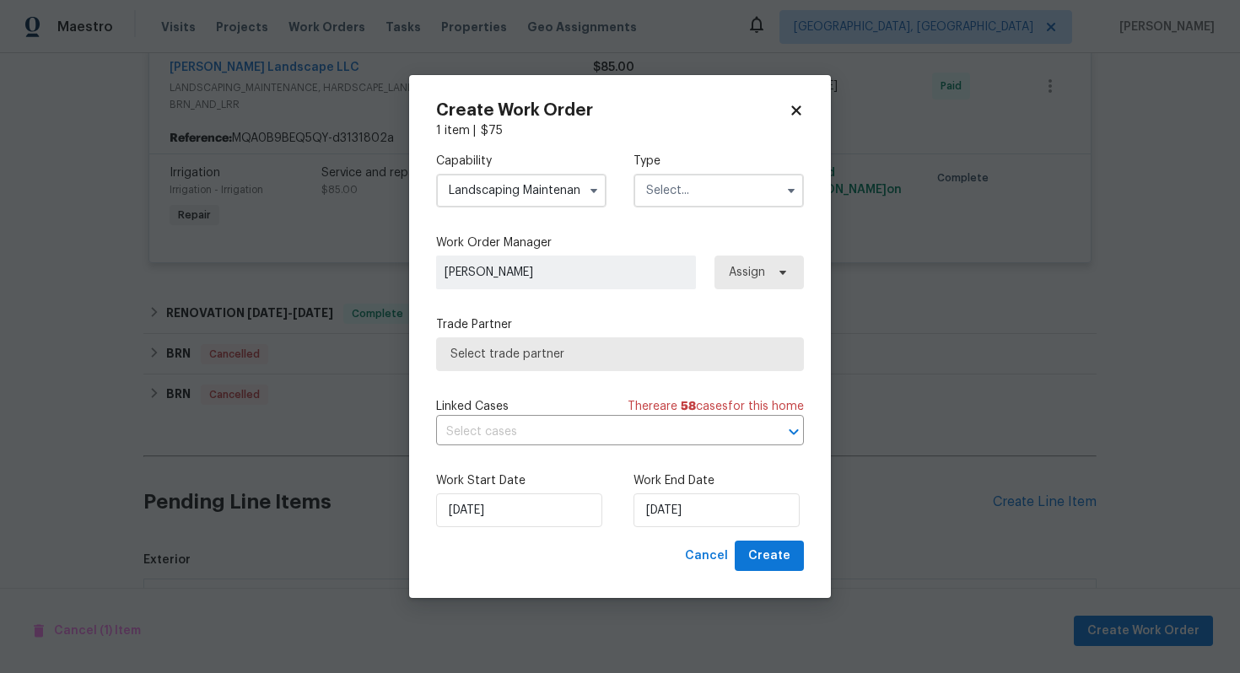
click at [569, 358] on span "Select trade partner" at bounding box center [619, 354] width 339 height 17
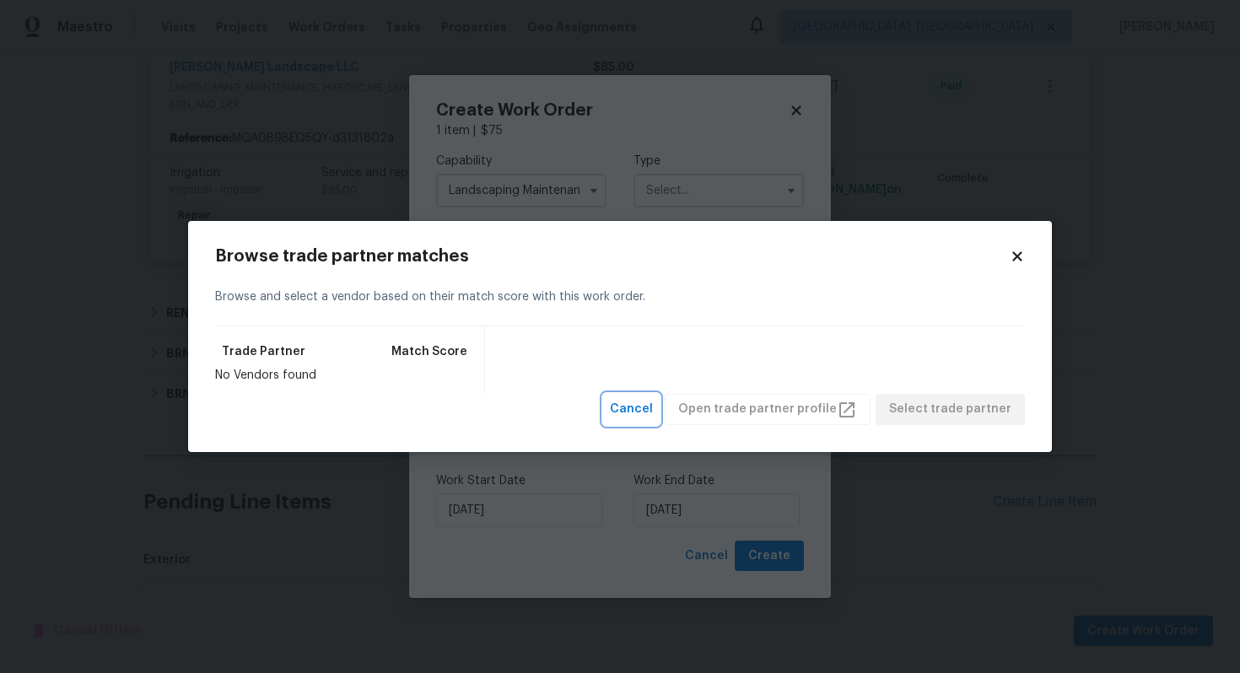
click at [642, 397] on button "Cancel" at bounding box center [631, 409] width 57 height 31
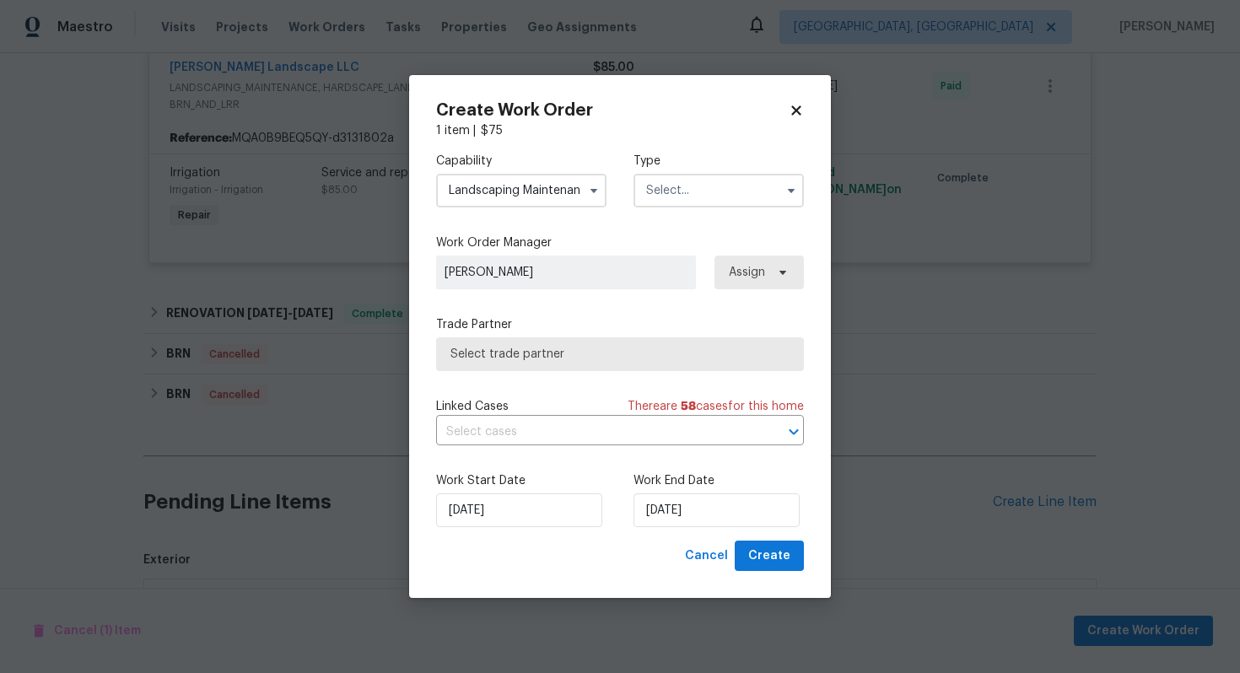
click at [674, 204] on input "text" at bounding box center [719, 191] width 170 height 34
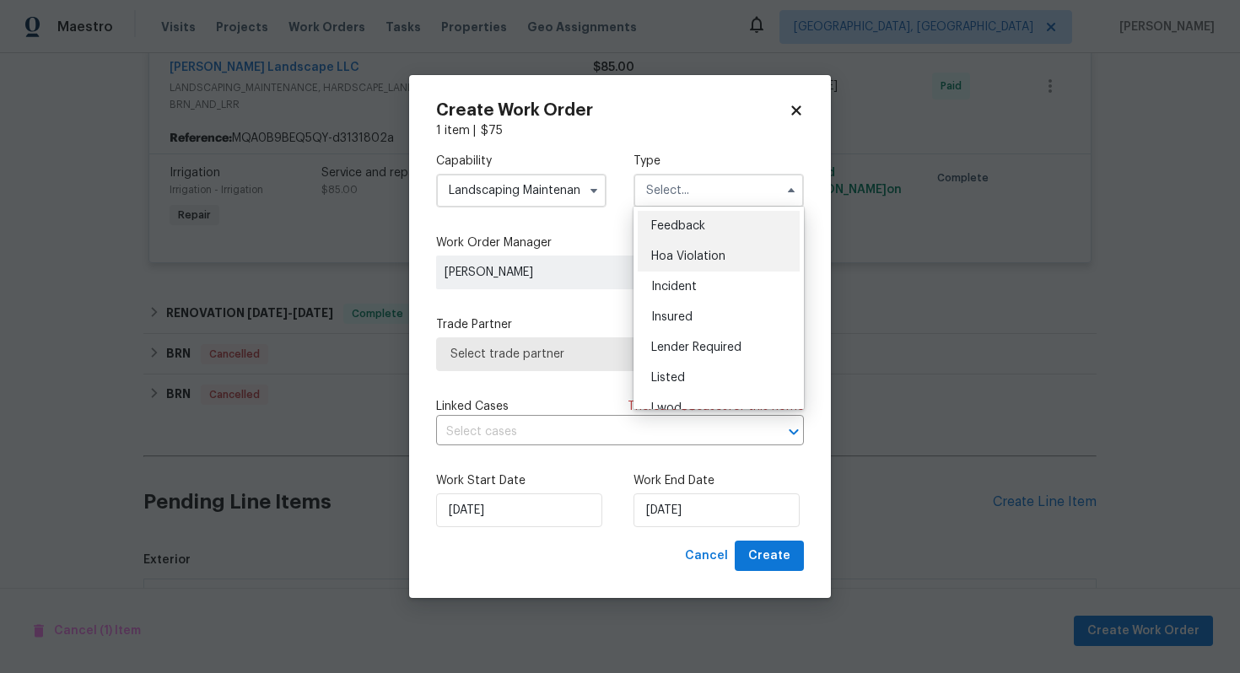
click at [665, 251] on span "Hoa Violation" at bounding box center [688, 257] width 74 height 12
type input "Hoa Violation"
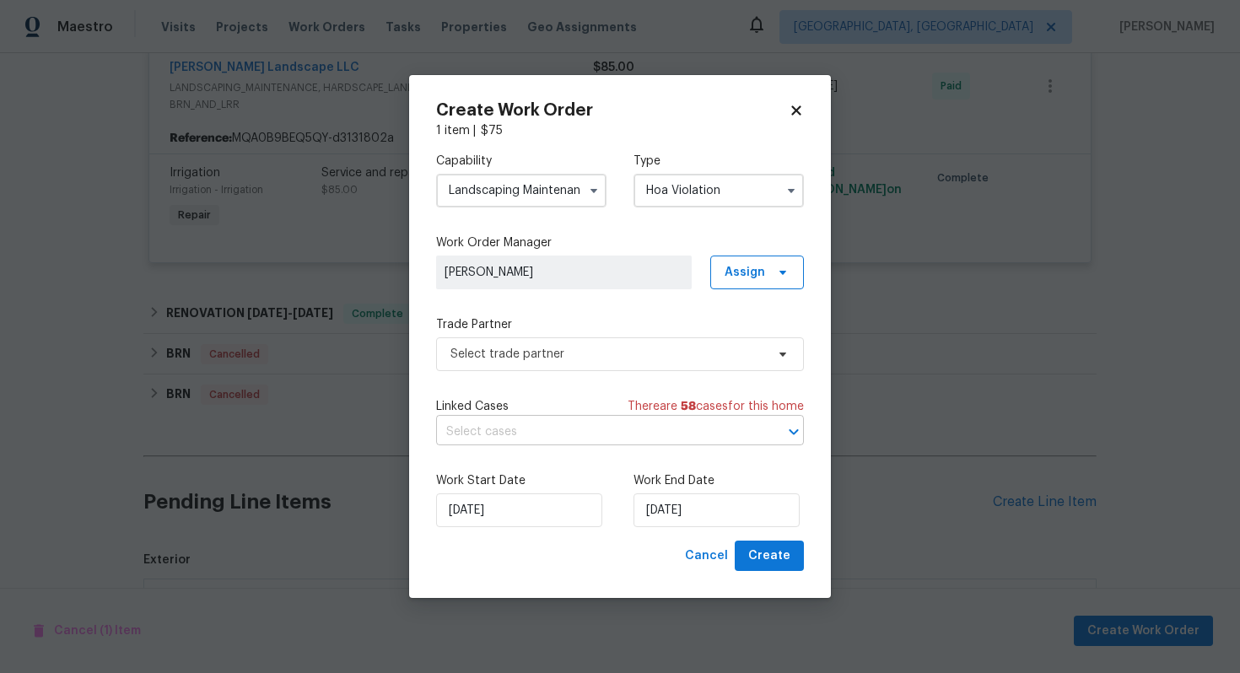
click at [552, 428] on input "text" at bounding box center [596, 432] width 321 height 26
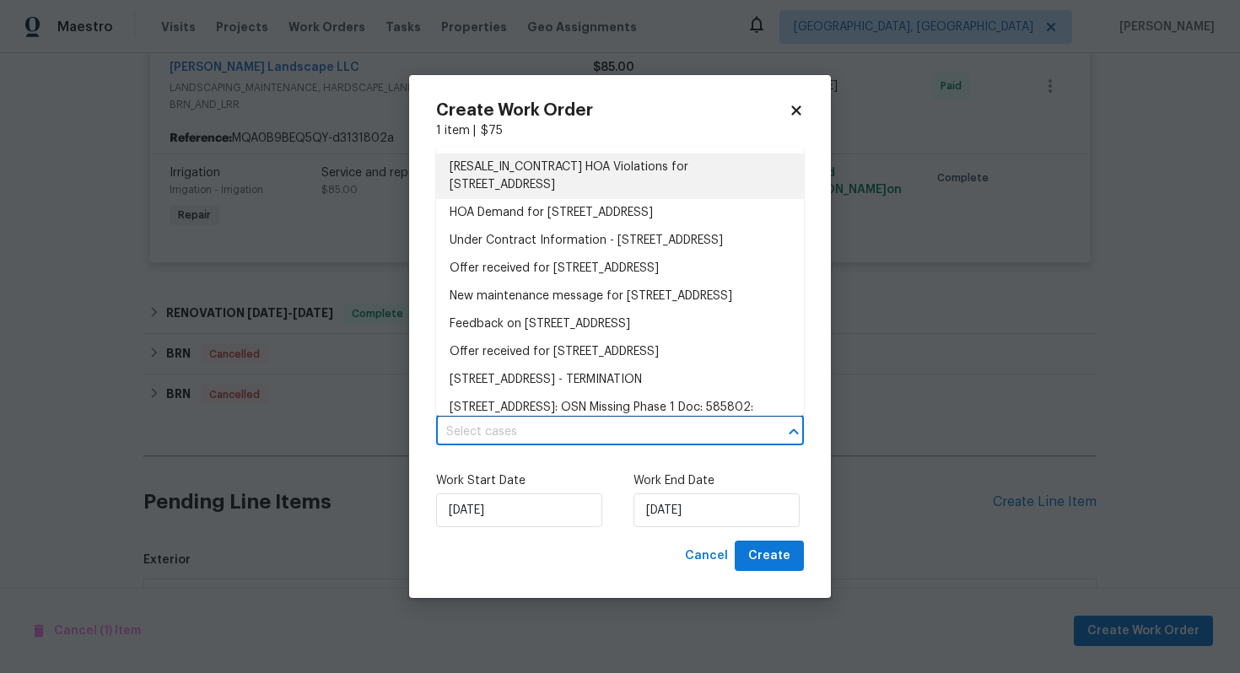
click at [564, 175] on li "[RESALE_IN_CONTRACT] HOA Violations for 25643 E Bayaud Ave, Aurora, CO 80018" at bounding box center [620, 177] width 368 height 46
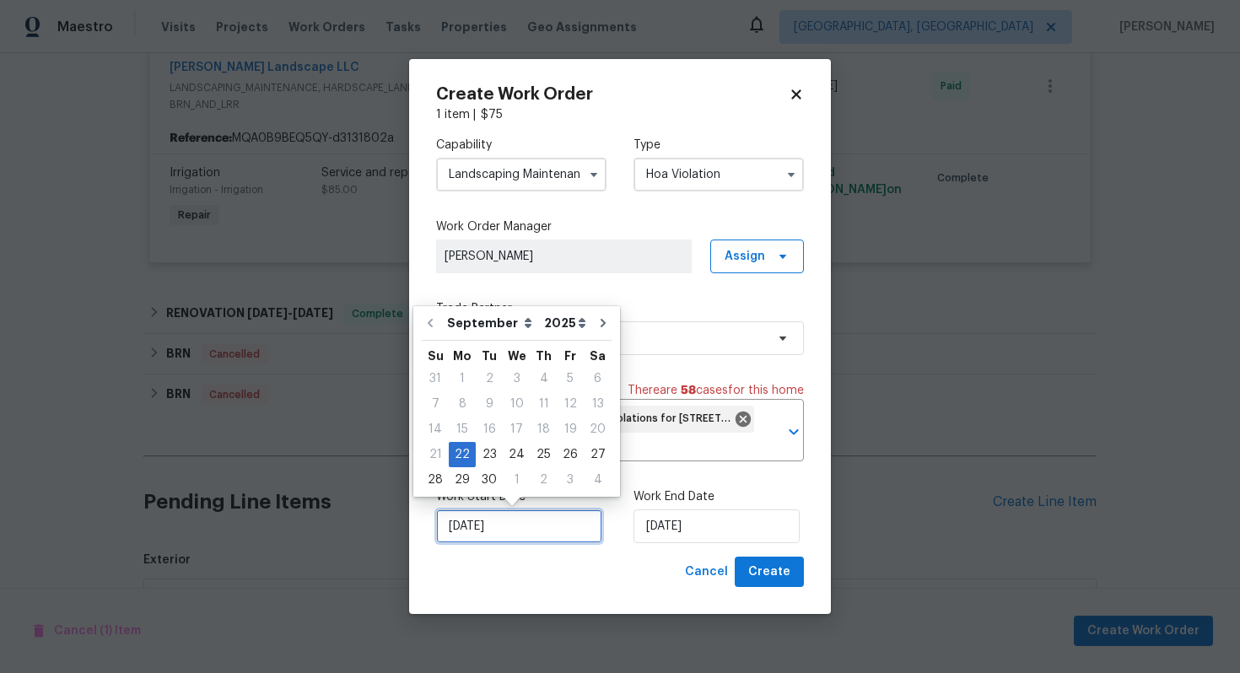
click at [562, 518] on input "22/09/2025" at bounding box center [519, 527] width 166 height 34
click at [469, 456] on div "22" at bounding box center [462, 455] width 27 height 24
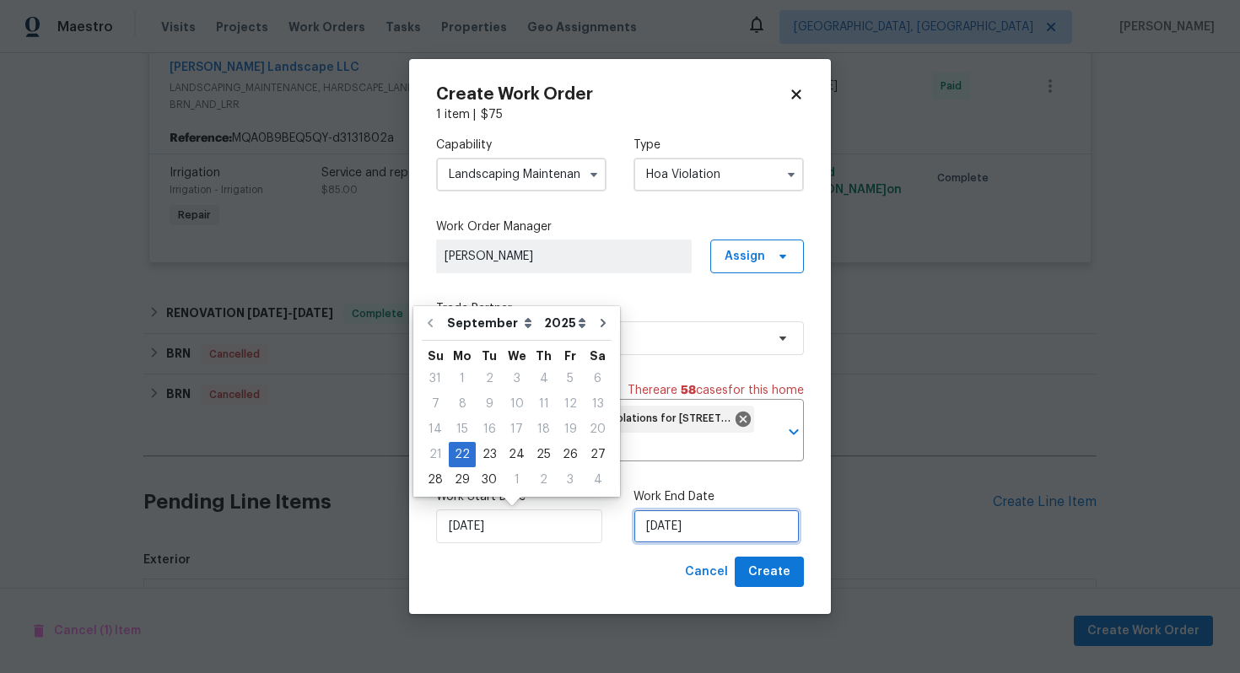
click at [725, 526] on input "22/09/2025" at bounding box center [717, 527] width 166 height 34
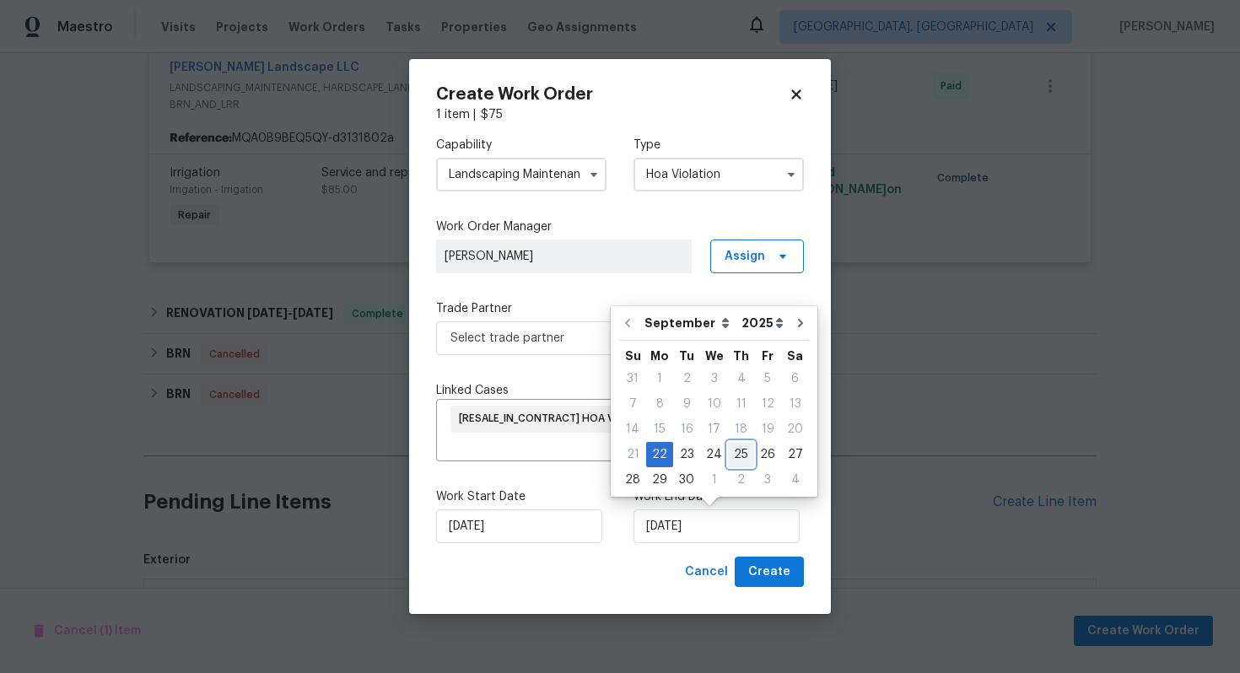
click at [736, 456] on div "25" at bounding box center [741, 455] width 26 height 24
type input "25/09/2025"
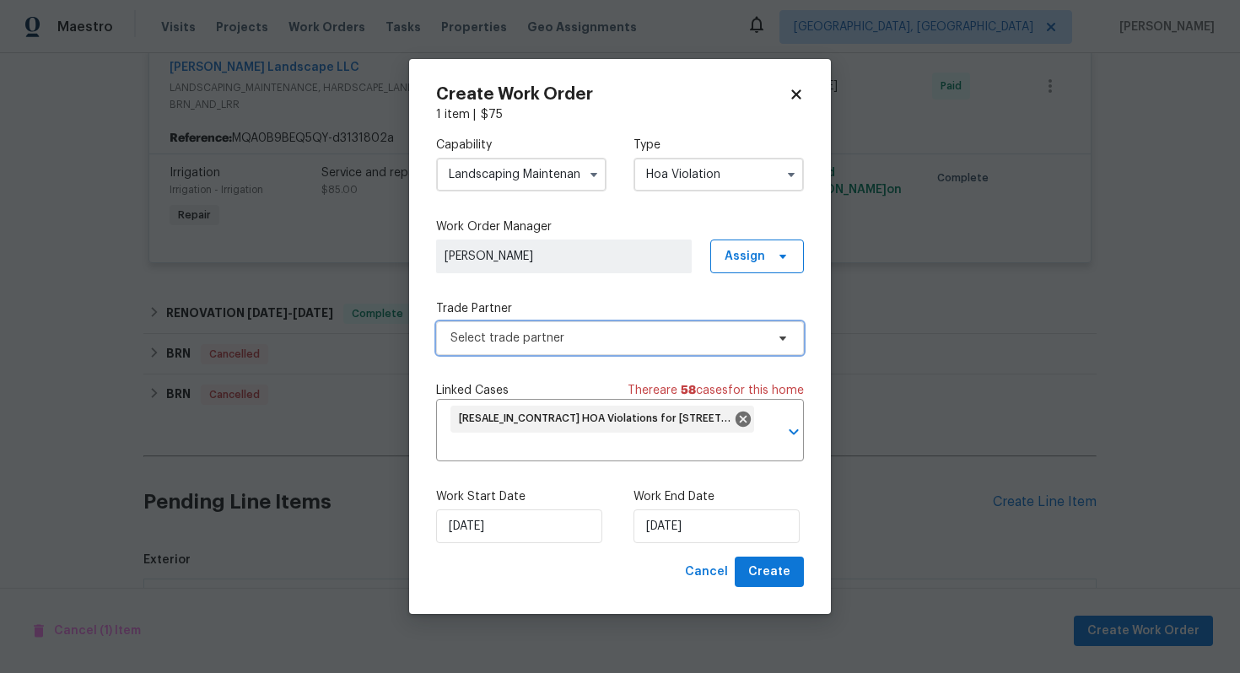
click at [558, 343] on span "Select trade partner" at bounding box center [607, 338] width 315 height 17
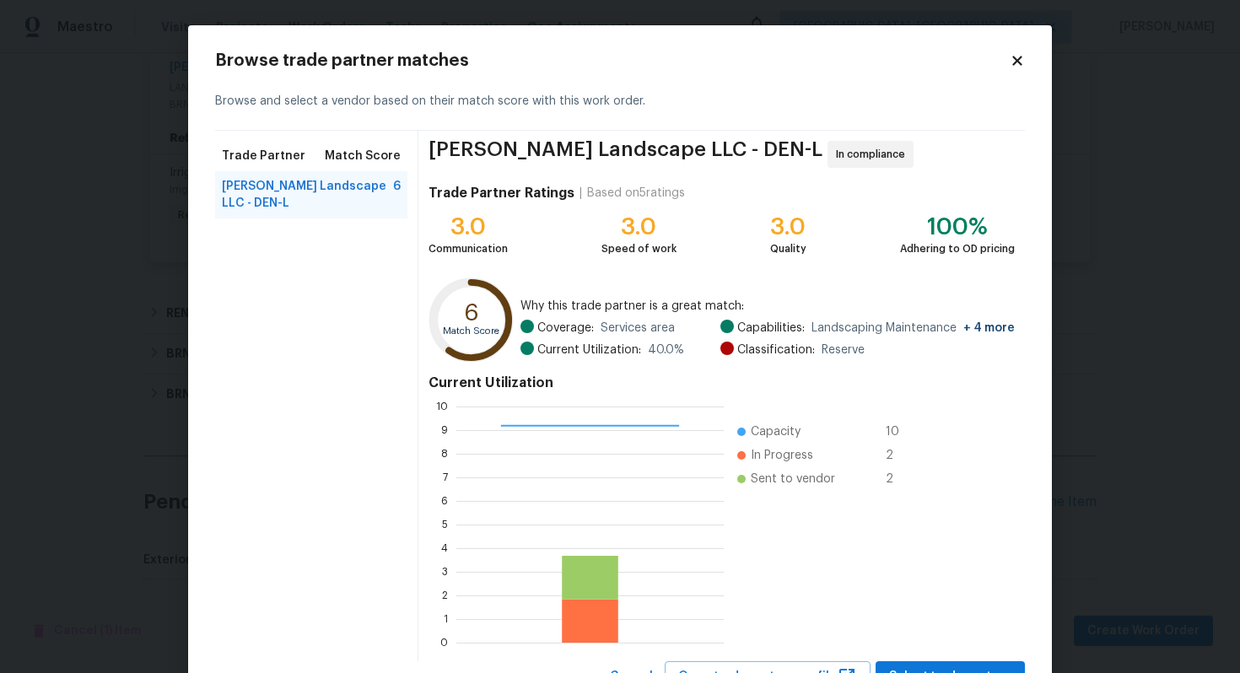
scroll to position [71, 0]
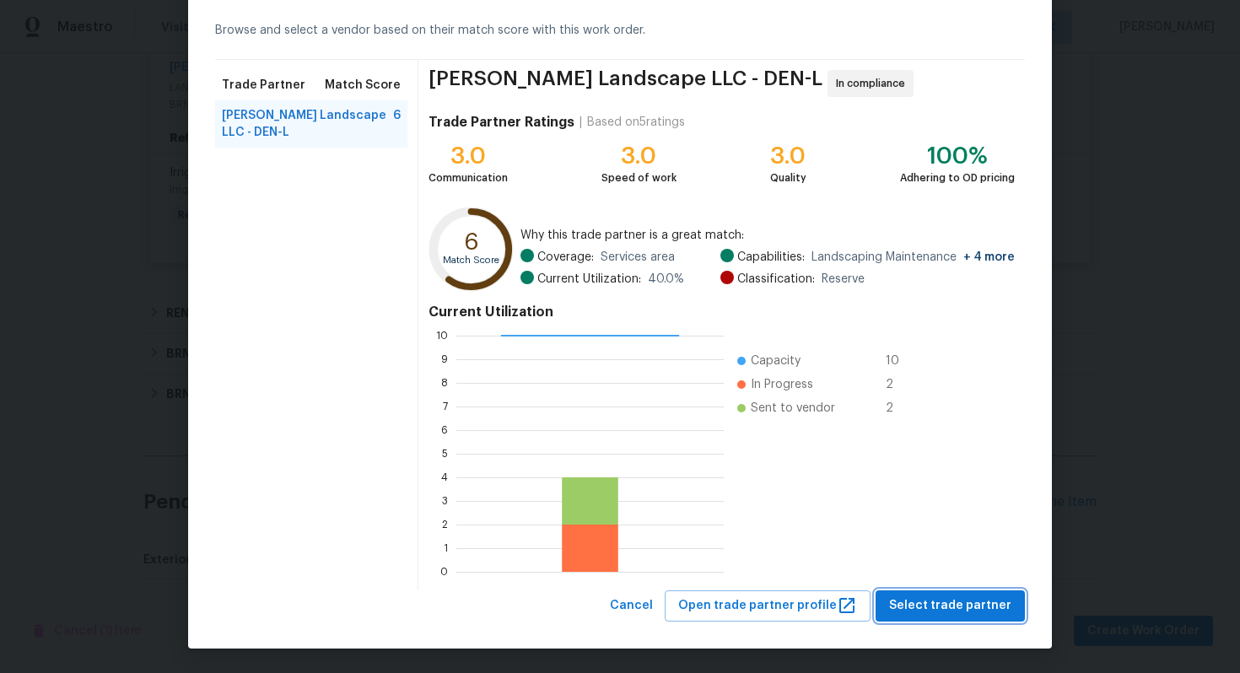
click at [950, 601] on span "Select trade partner" at bounding box center [950, 606] width 122 height 21
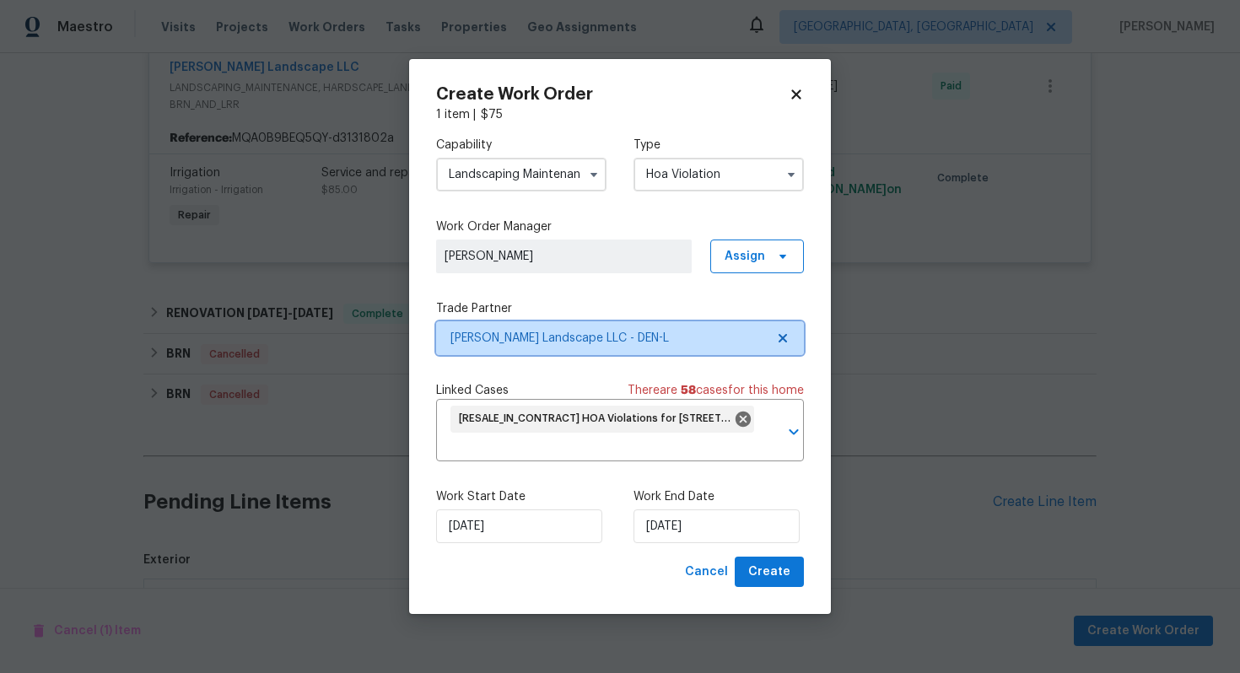
scroll to position [0, 0]
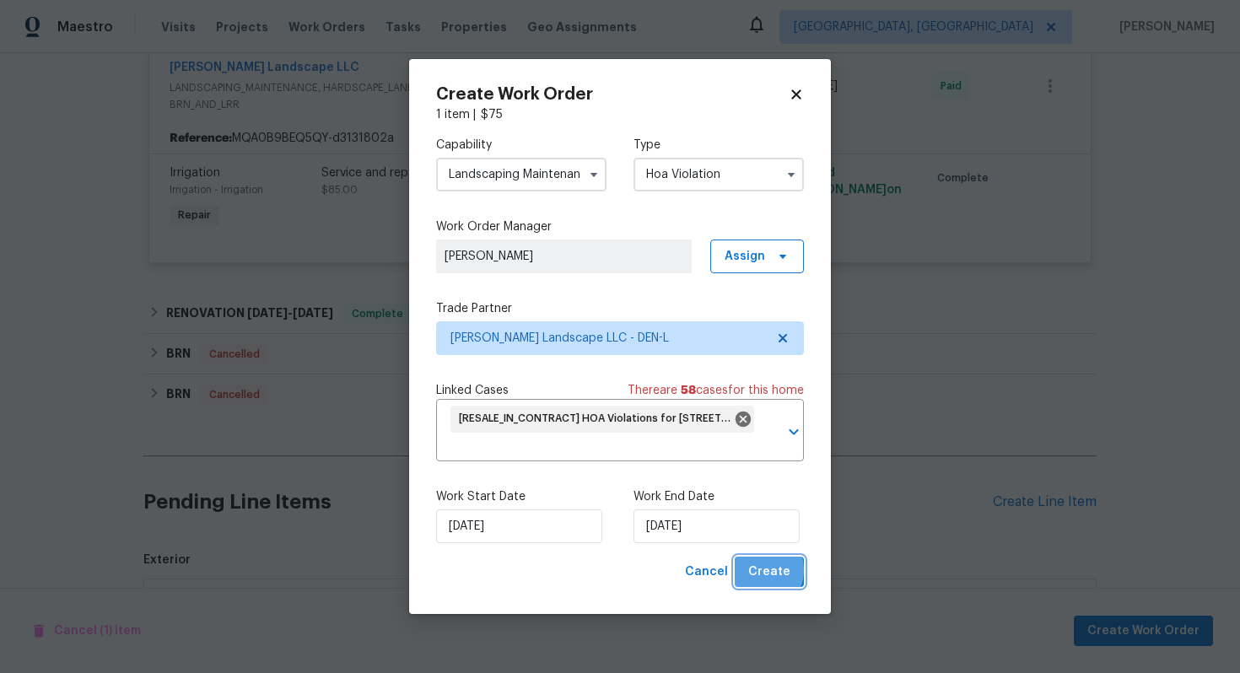
click at [760, 570] on span "Create" at bounding box center [769, 572] width 42 height 21
checkbox input "false"
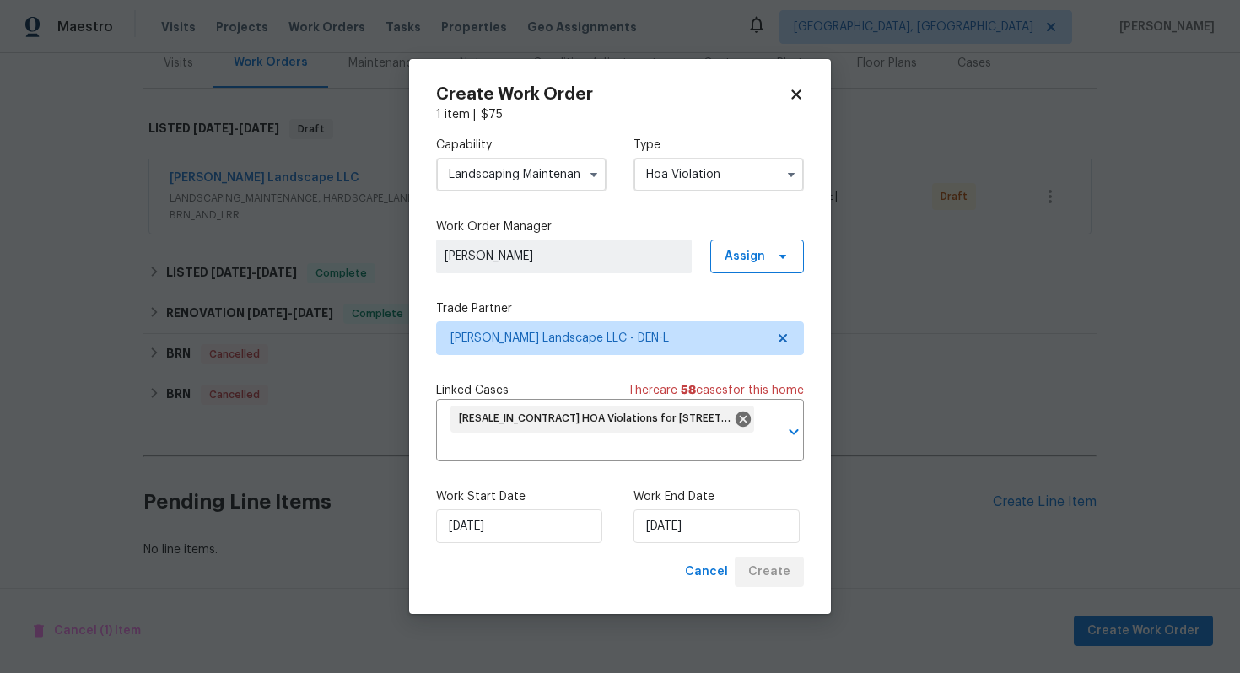
scroll to position [218, 0]
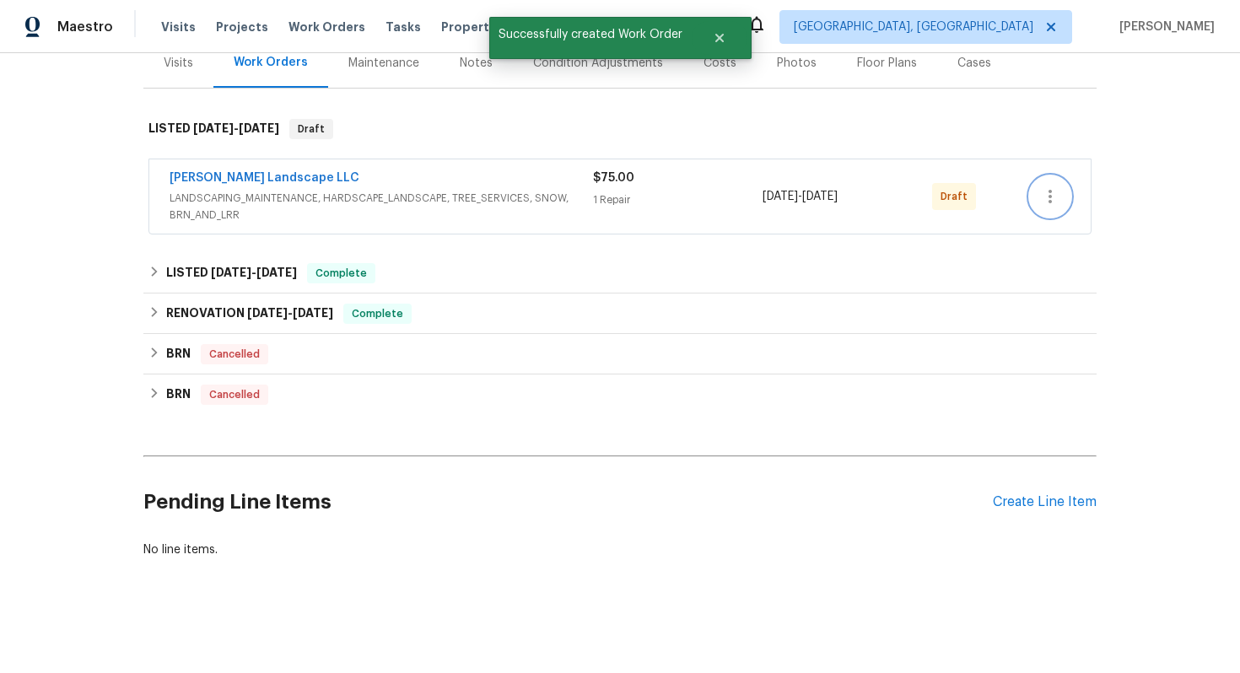
click at [1035, 188] on button "button" at bounding box center [1050, 196] width 40 height 40
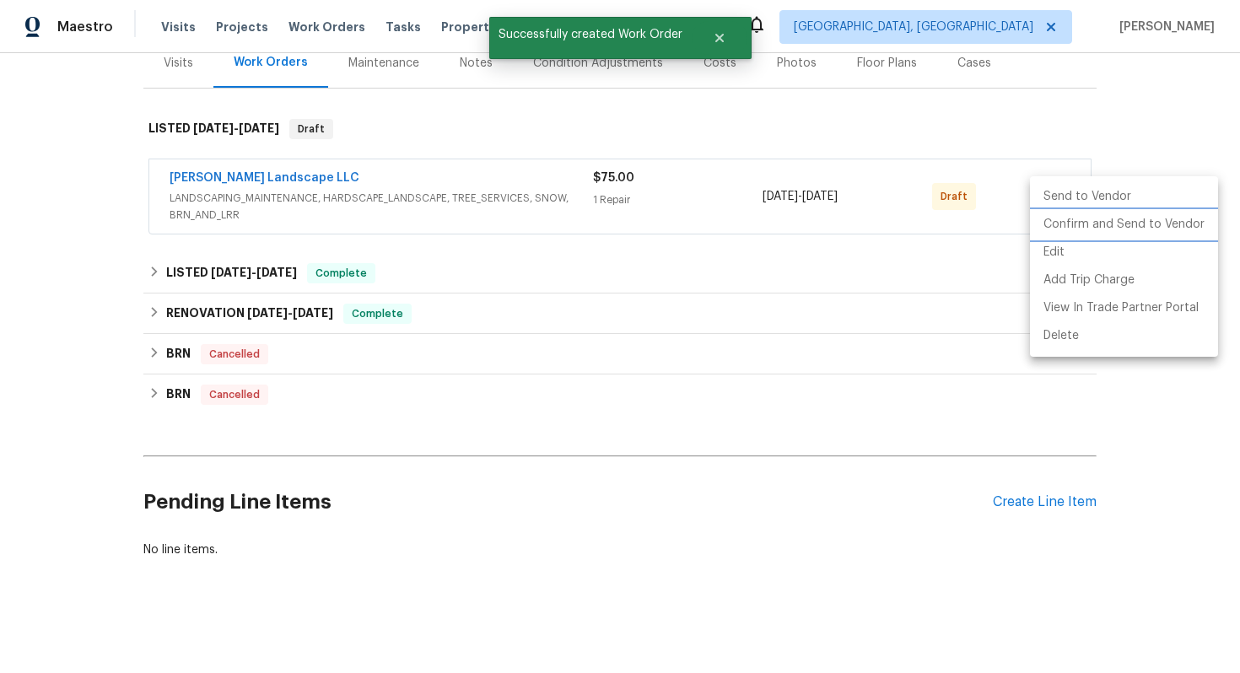
click at [1044, 230] on li "Confirm and Send to Vendor" at bounding box center [1124, 225] width 188 height 28
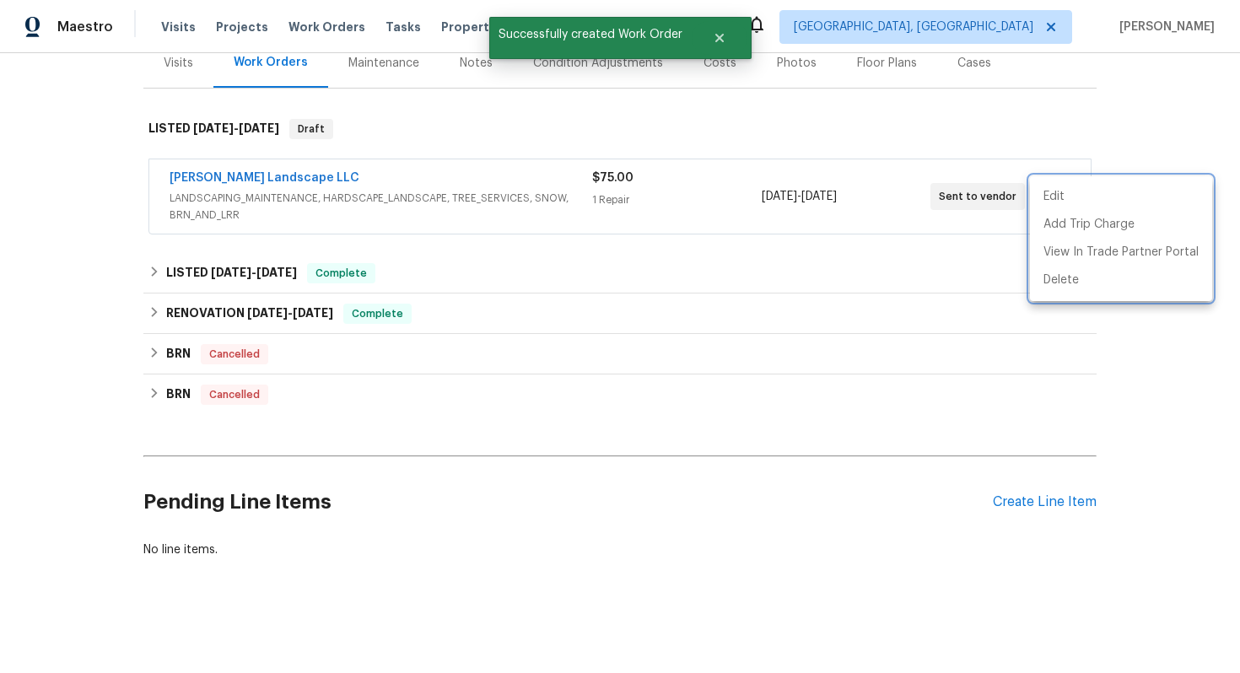
click at [266, 171] on div at bounding box center [620, 336] width 1240 height 673
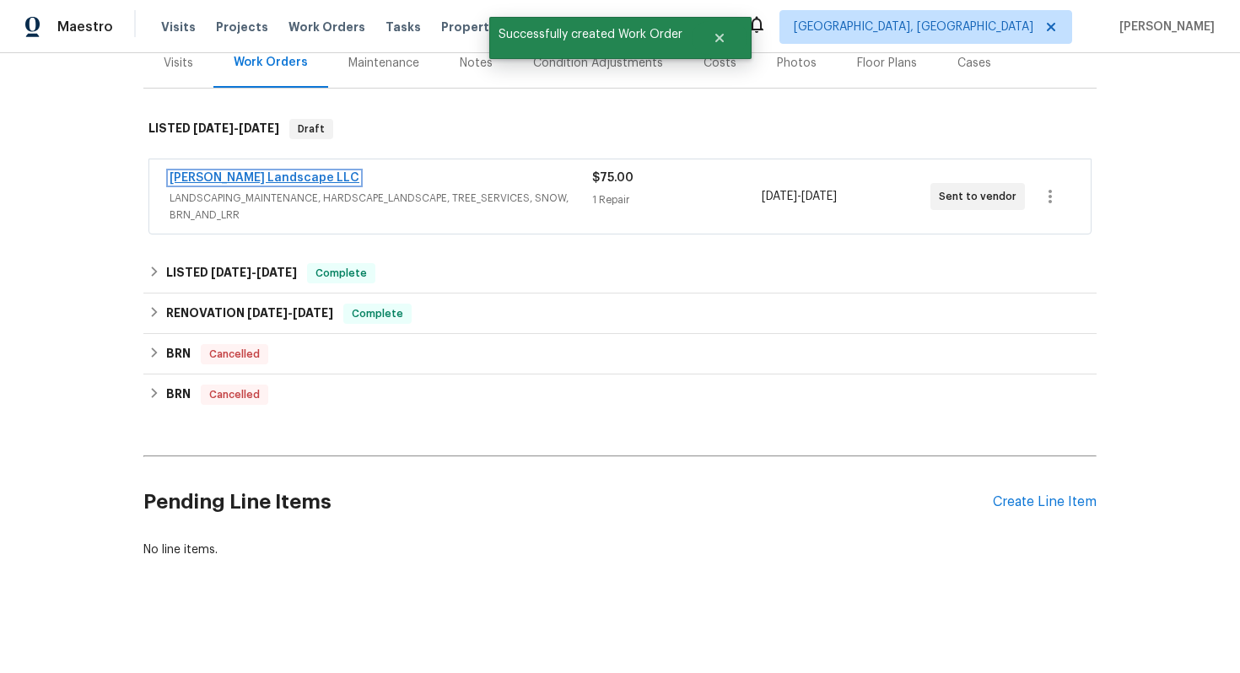
click at [254, 179] on link "[PERSON_NAME] Landscape LLC" at bounding box center [265, 178] width 190 height 12
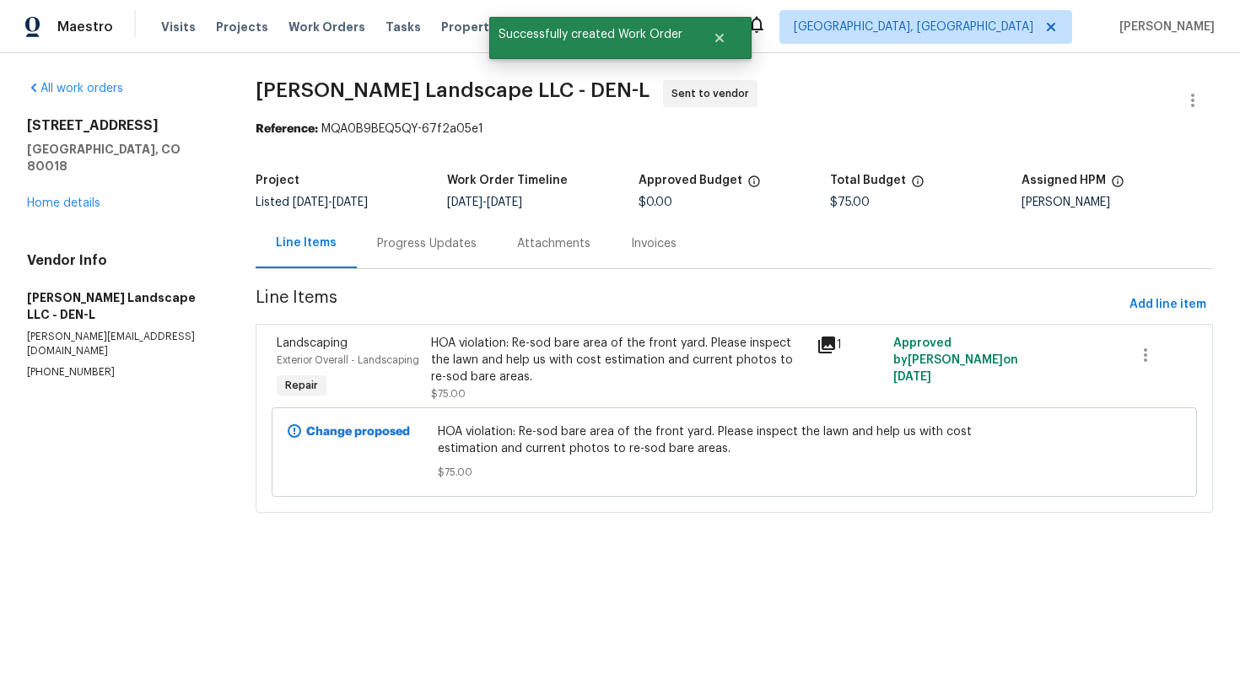
click at [434, 250] on div "Progress Updates" at bounding box center [427, 243] width 100 height 17
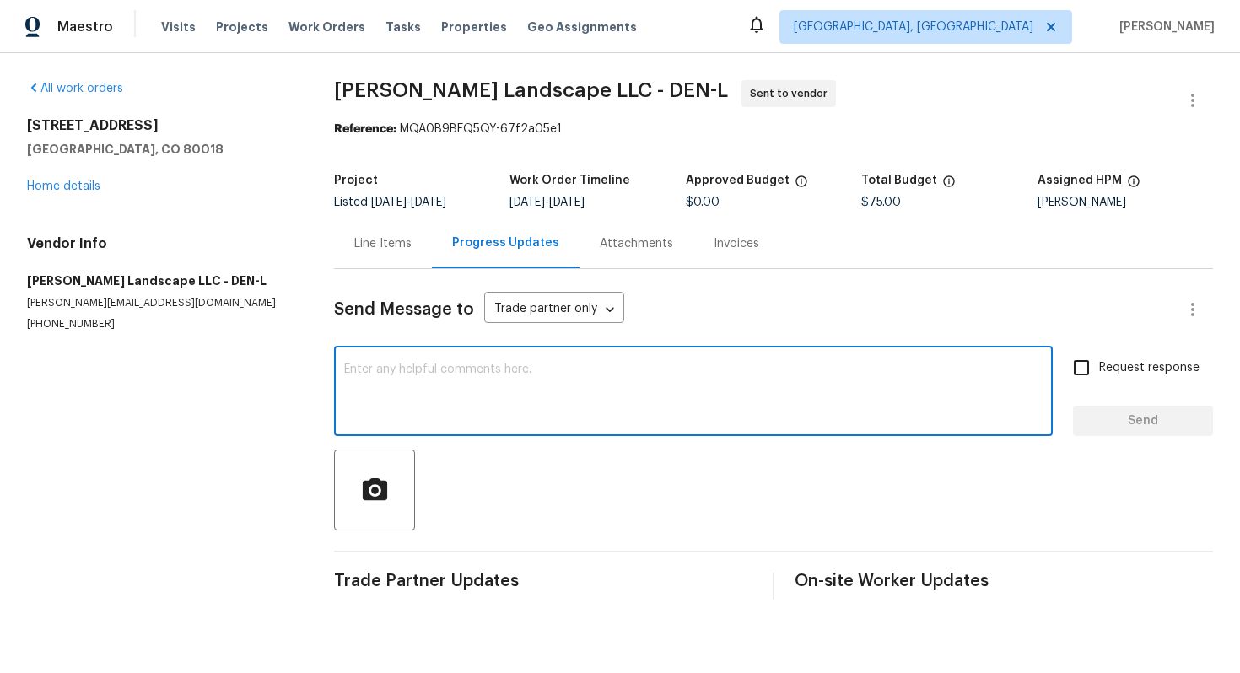
click at [464, 400] on textarea at bounding box center [693, 393] width 698 height 59
paste textarea "This property is set to close, so we kindly ask if you could prioritize this. T…"
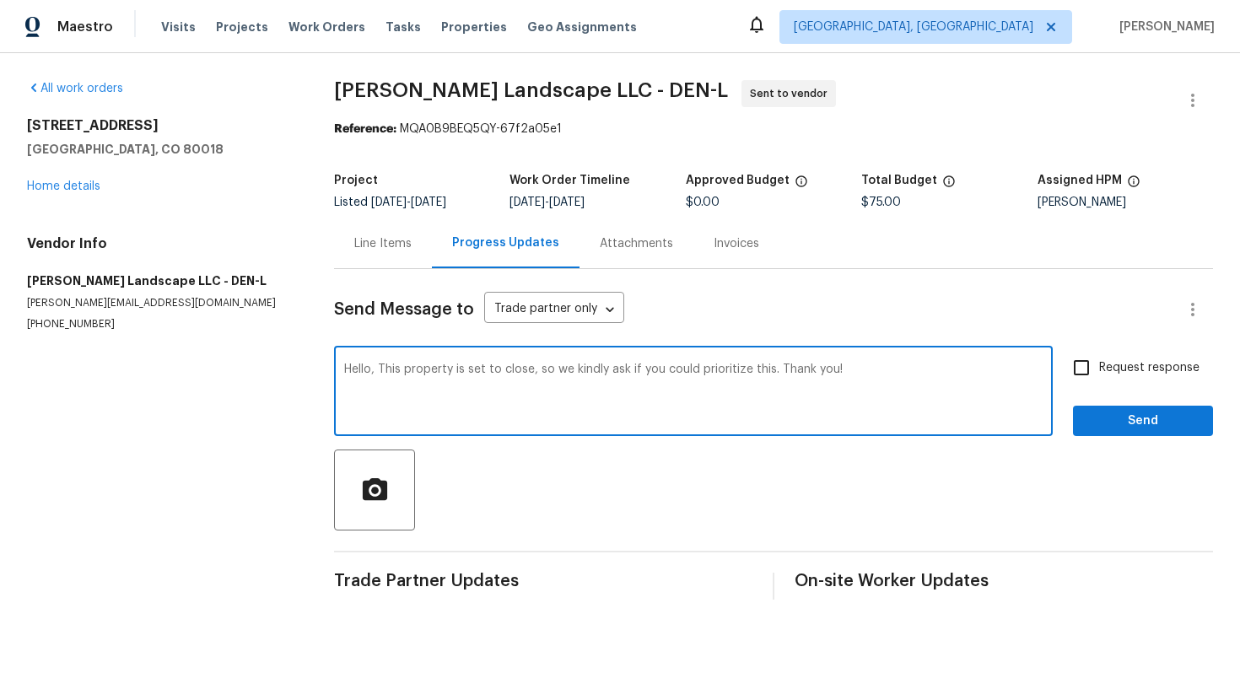
type textarea "Hello, This property is set to close, so we kindly ask if you could prioritize …"
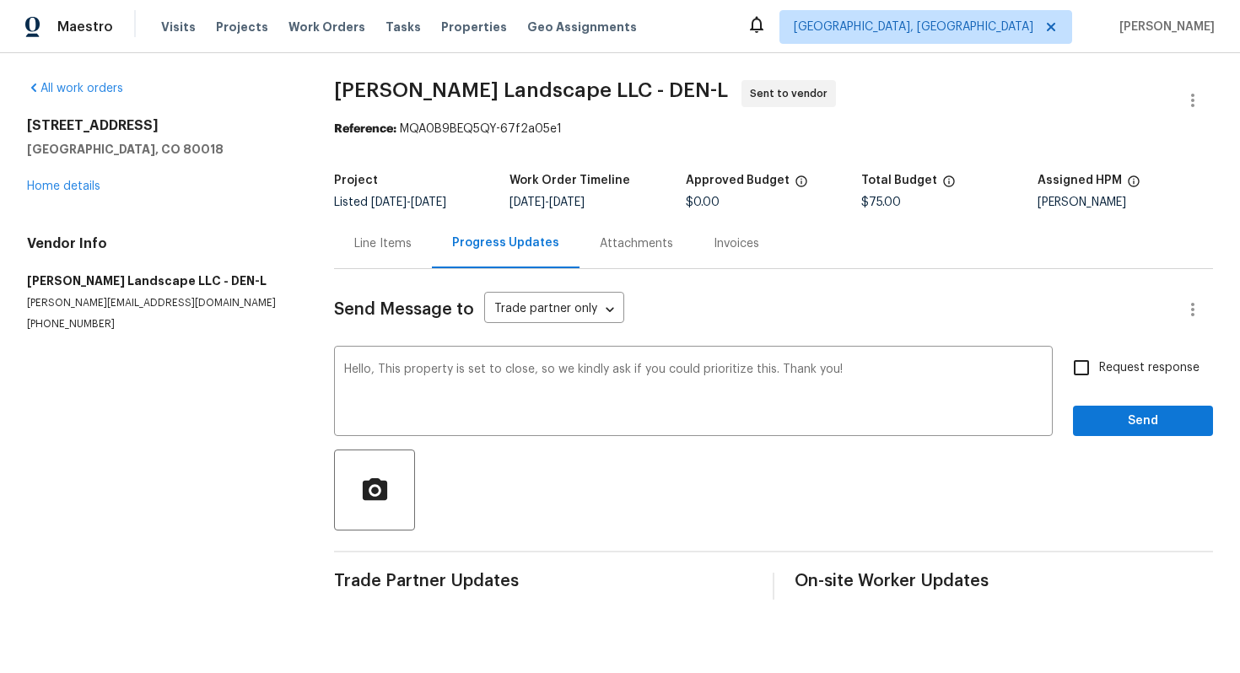
click at [1130, 379] on label "Request response" at bounding box center [1132, 367] width 136 height 35
click at [1099, 379] on input "Request response" at bounding box center [1081, 367] width 35 height 35
checkbox input "true"
click at [1130, 435] on button "Send" at bounding box center [1143, 421] width 140 height 31
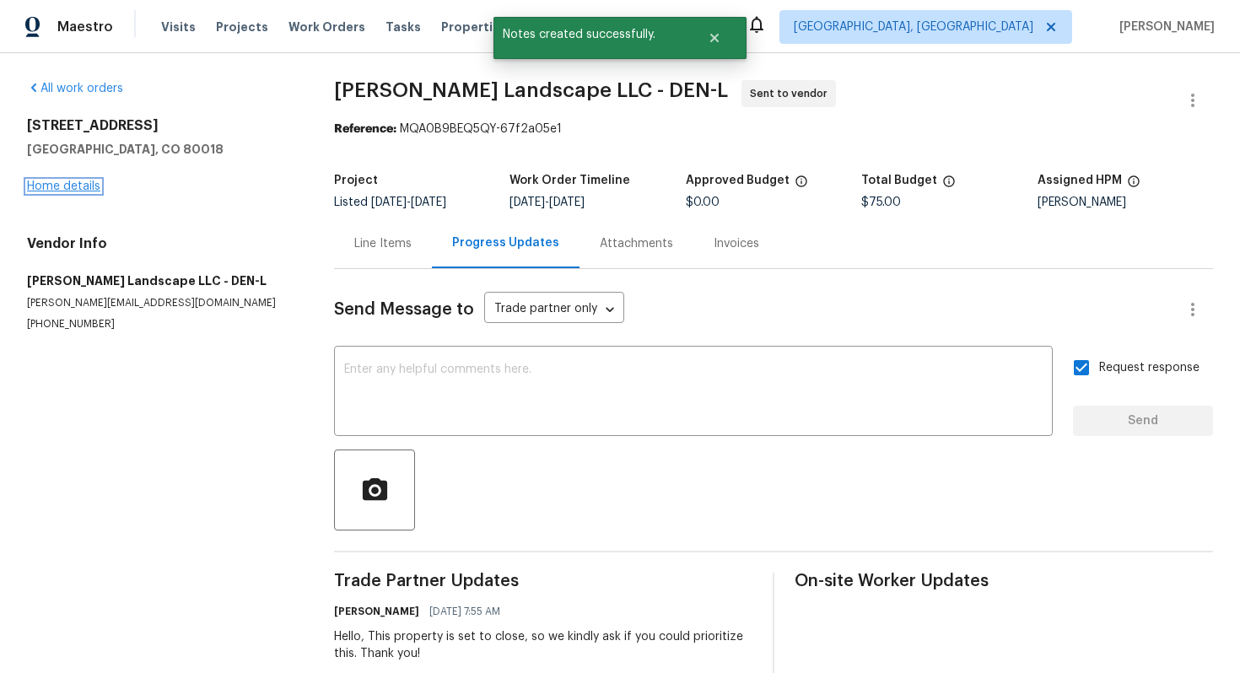
click at [71, 186] on link "Home details" at bounding box center [63, 187] width 73 height 12
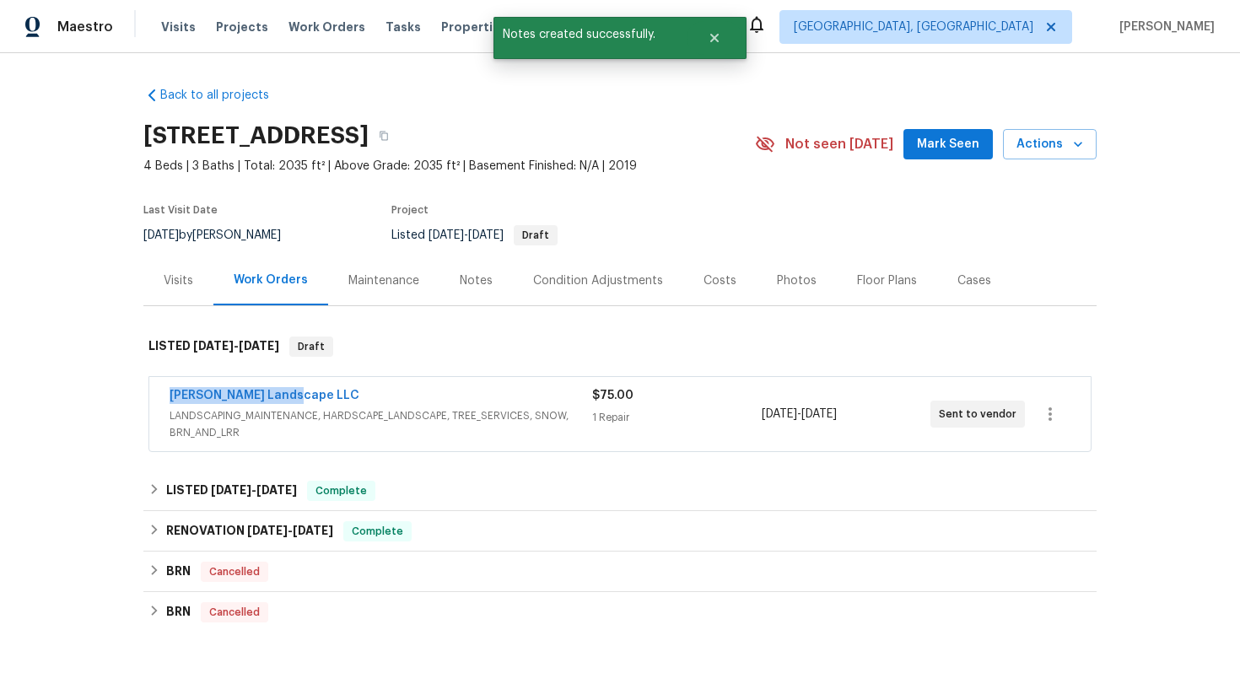
drag, startPoint x: 316, startPoint y: 393, endPoint x: 155, endPoint y: 393, distance: 160.3
click at [155, 393] on div "Dalia Landscape LLC LANDSCAPING_MAINTENANCE, HARDSCAPE_LANDSCAPE, TREE_SERVICES…" at bounding box center [619, 414] width 941 height 74
copy link "[PERSON_NAME] Landscape LLC"
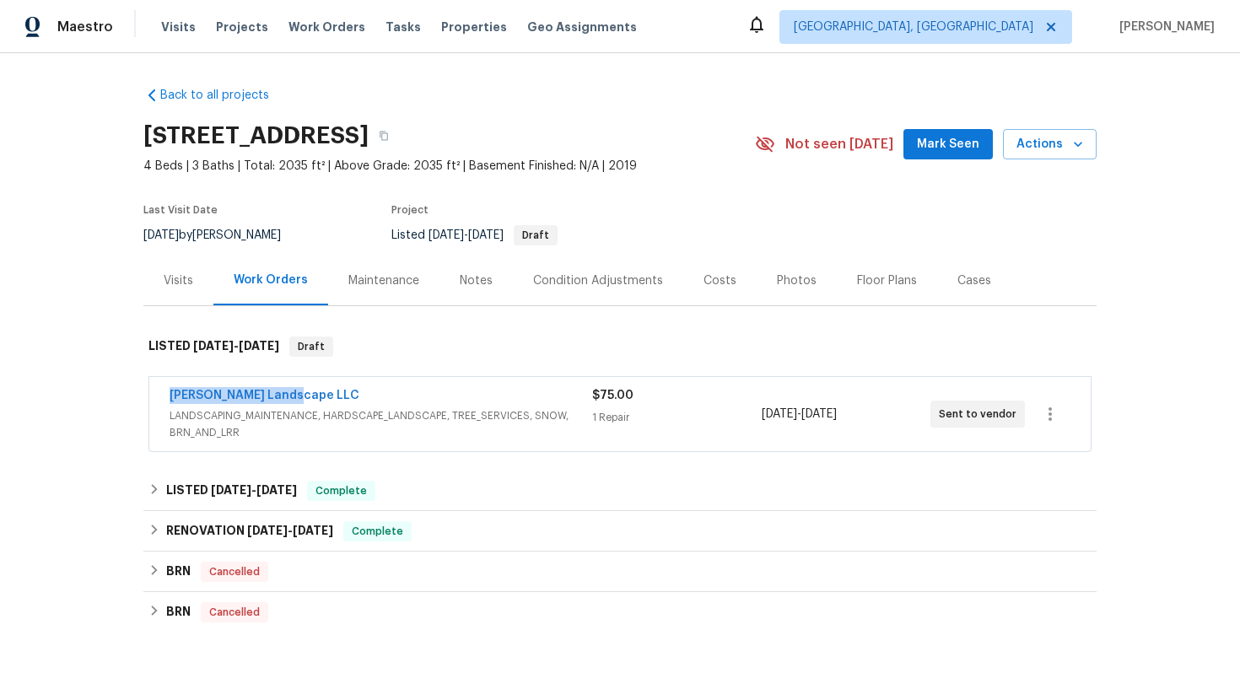
click at [413, 391] on div "[PERSON_NAME] Landscape LLC" at bounding box center [381, 397] width 423 height 20
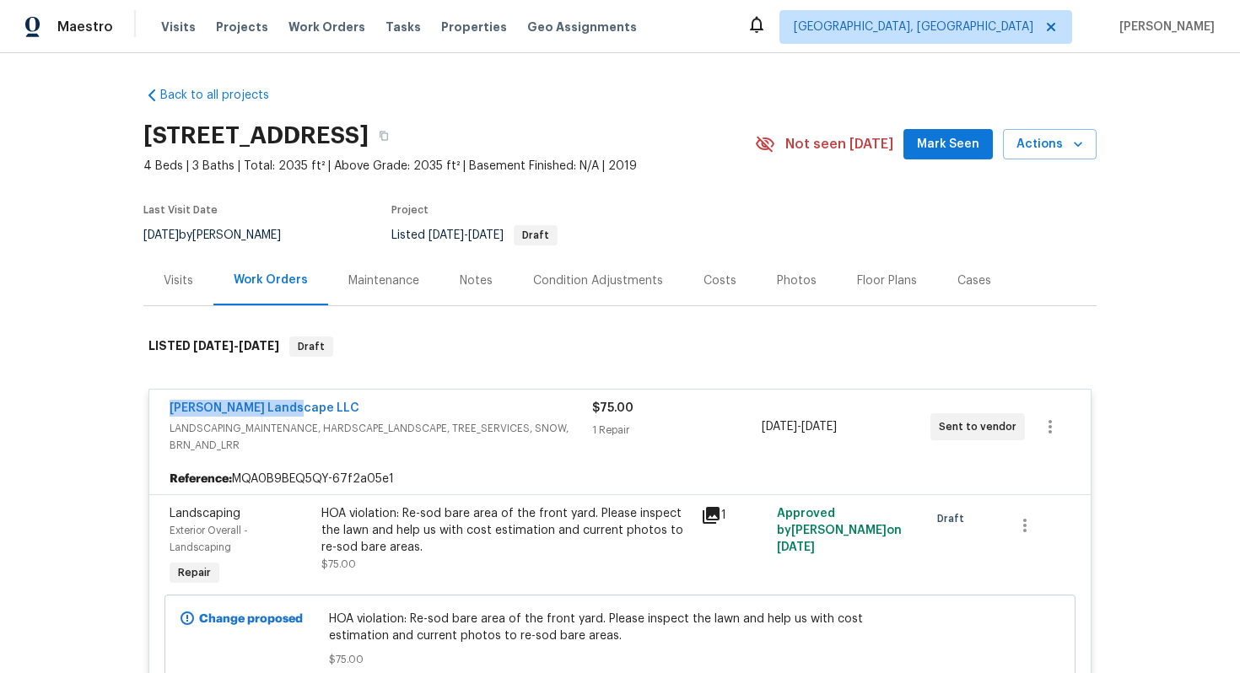
drag, startPoint x: 334, startPoint y: 400, endPoint x: 154, endPoint y: 396, distance: 180.6
click at [154, 397] on div "Dalia Landscape LLC LANDSCAPING_MAINTENANCE, HARDSCAPE_LANDSCAPE, TREE_SERVICES…" at bounding box center [619, 427] width 941 height 74
copy link "[PERSON_NAME] Landscape LLC"
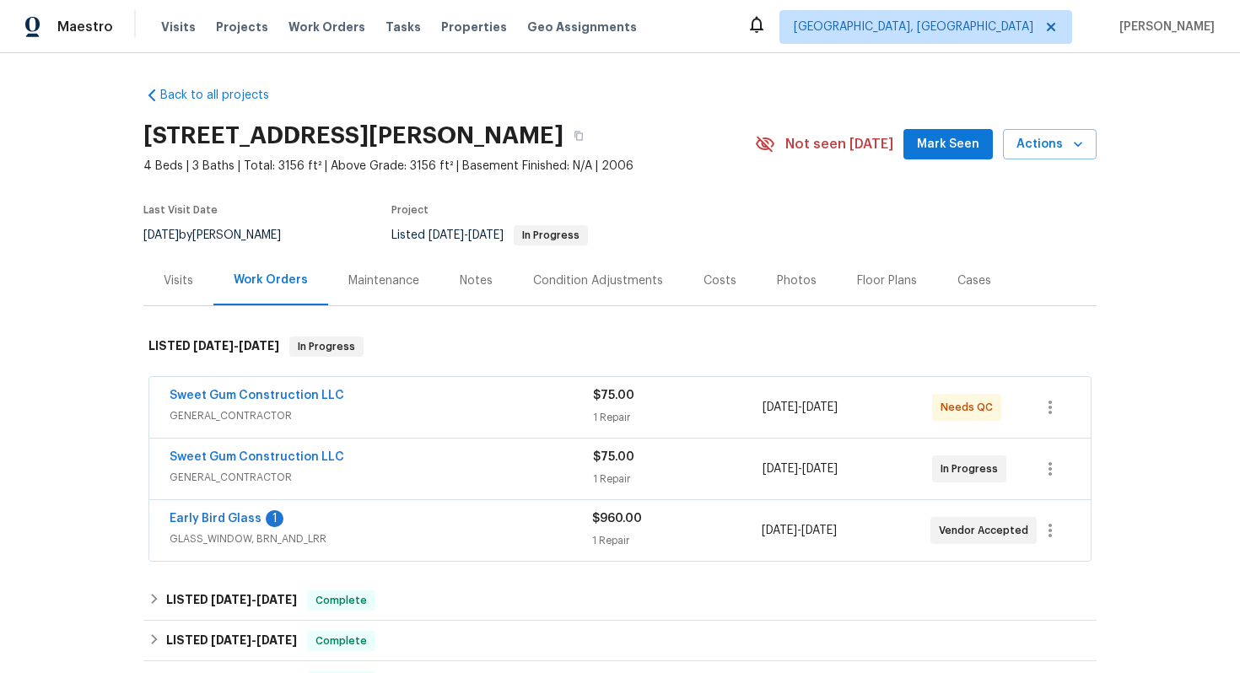
click at [401, 405] on div "Sweet Gum Construction LLC" at bounding box center [381, 397] width 423 height 20
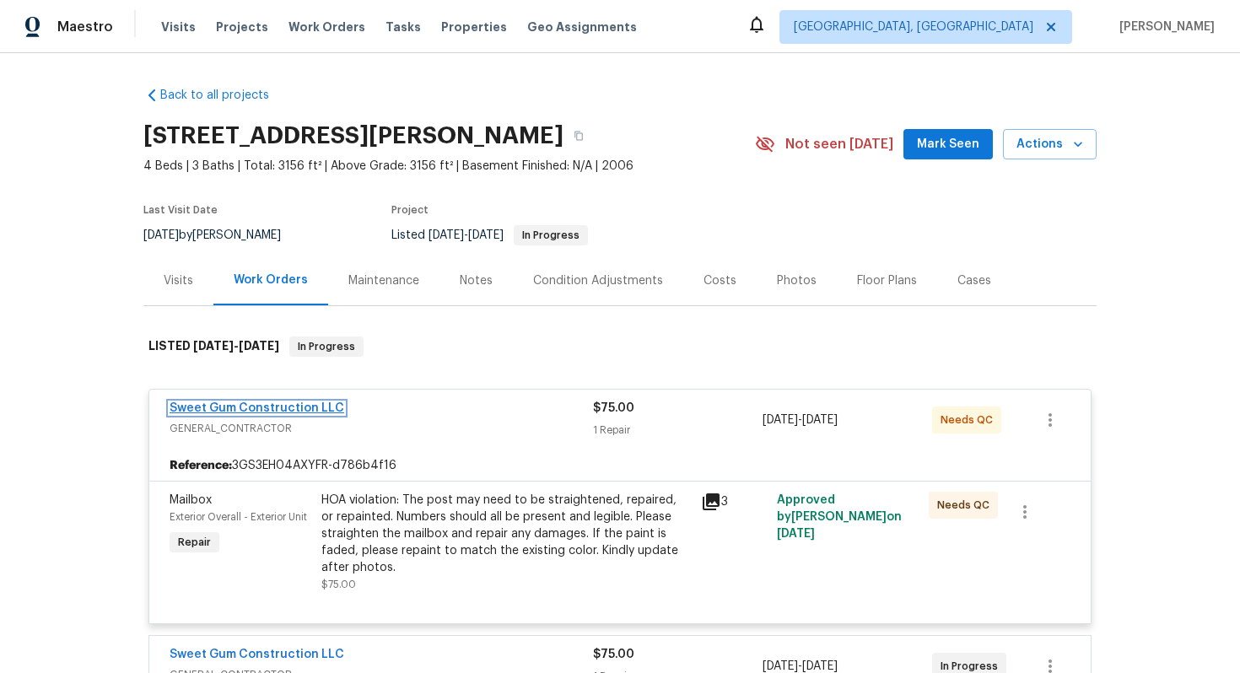
click at [267, 409] on link "Sweet Gum Construction LLC" at bounding box center [257, 408] width 175 height 12
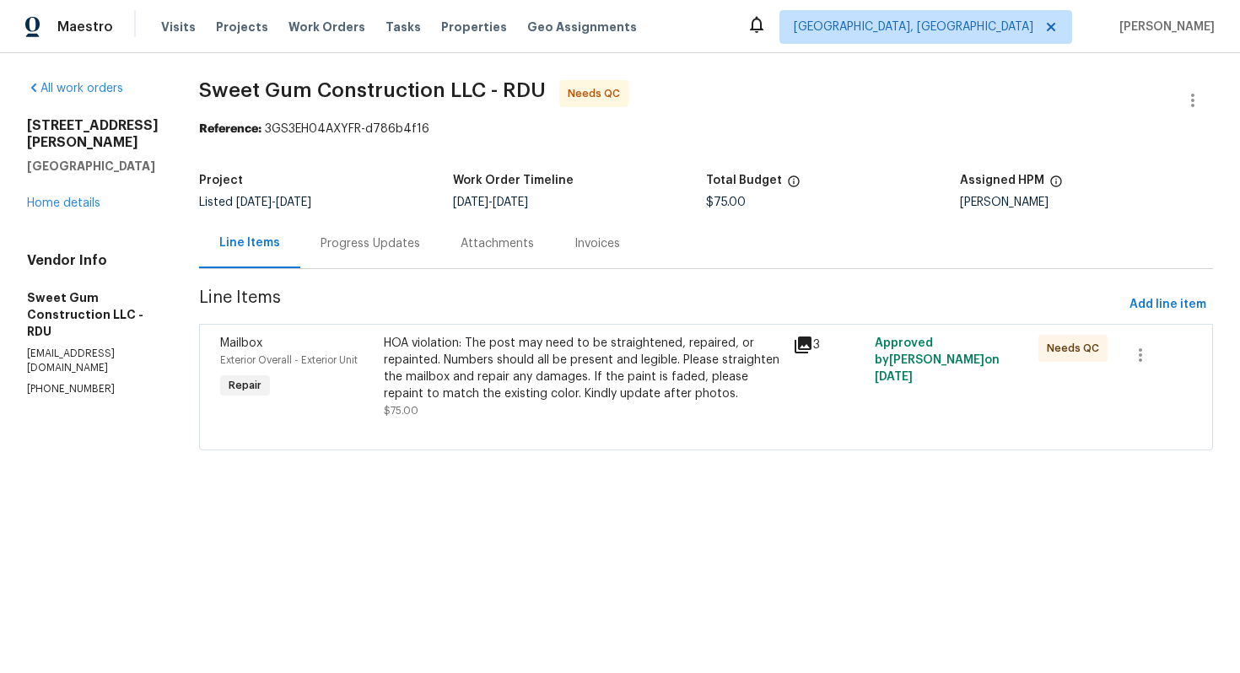
click at [401, 250] on div "Progress Updates" at bounding box center [371, 243] width 100 height 17
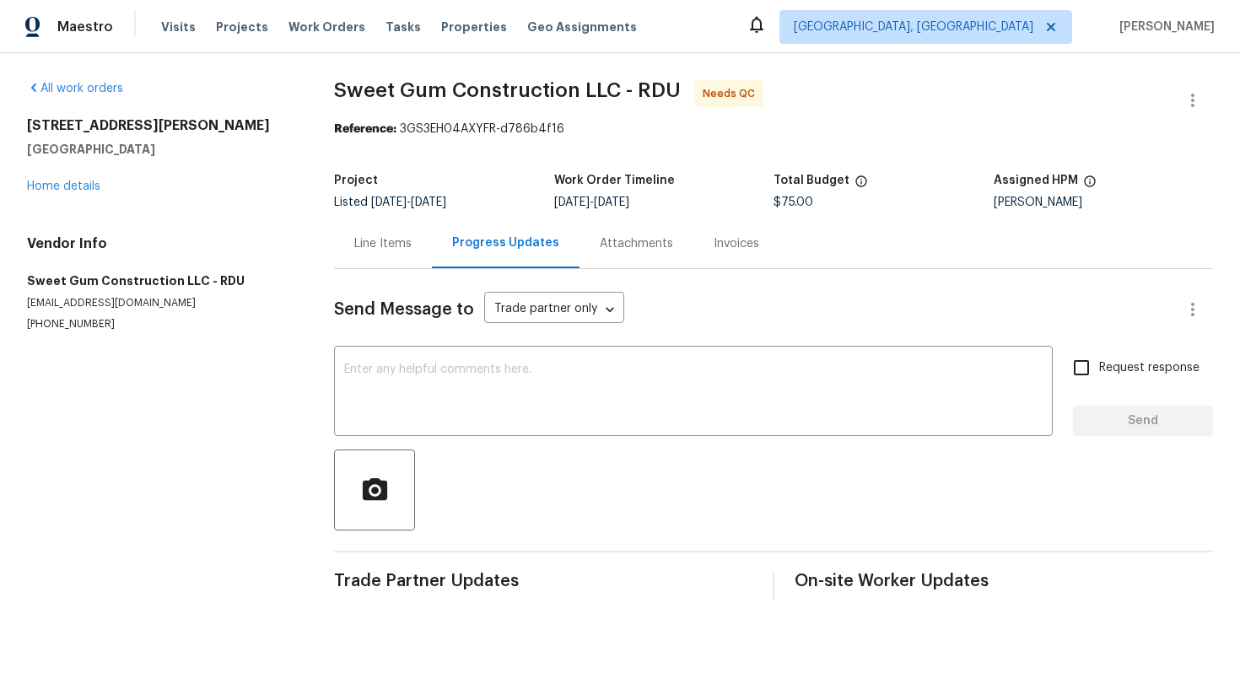
click at [390, 235] on div "Line Items" at bounding box center [382, 243] width 57 height 17
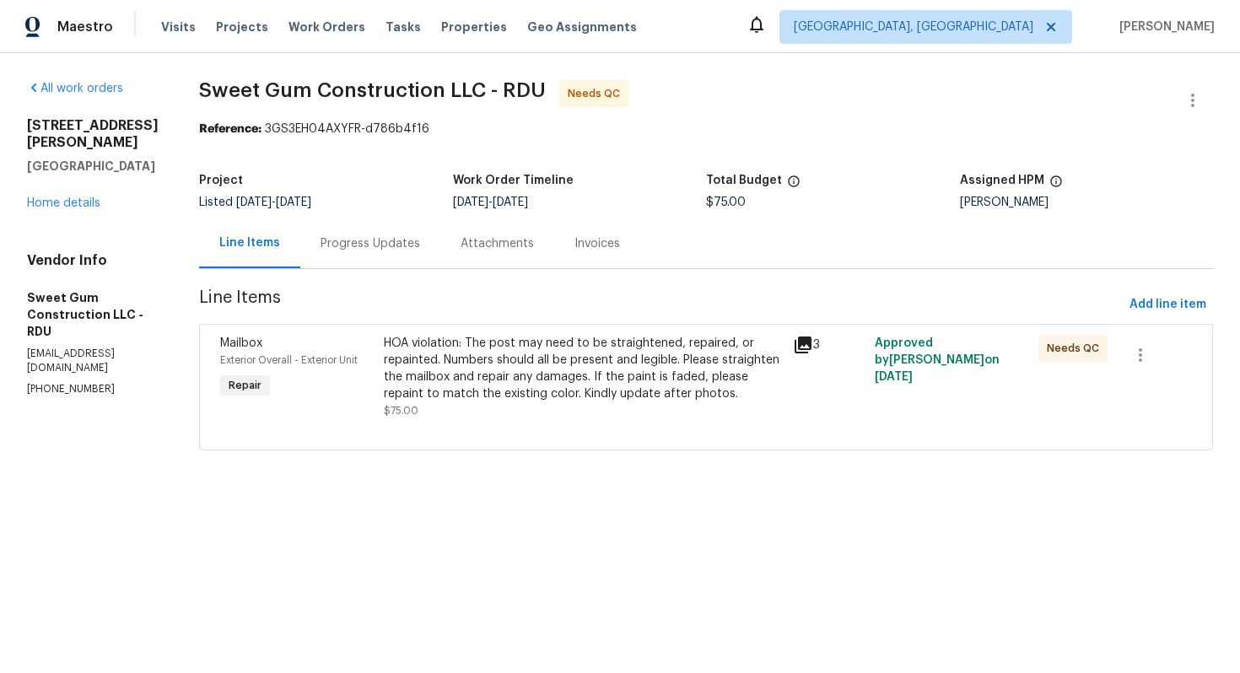
click at [488, 380] on div "HOA violation: The post may need to be straightened, repaired, or repainted. Nu…" at bounding box center [583, 368] width 399 height 67
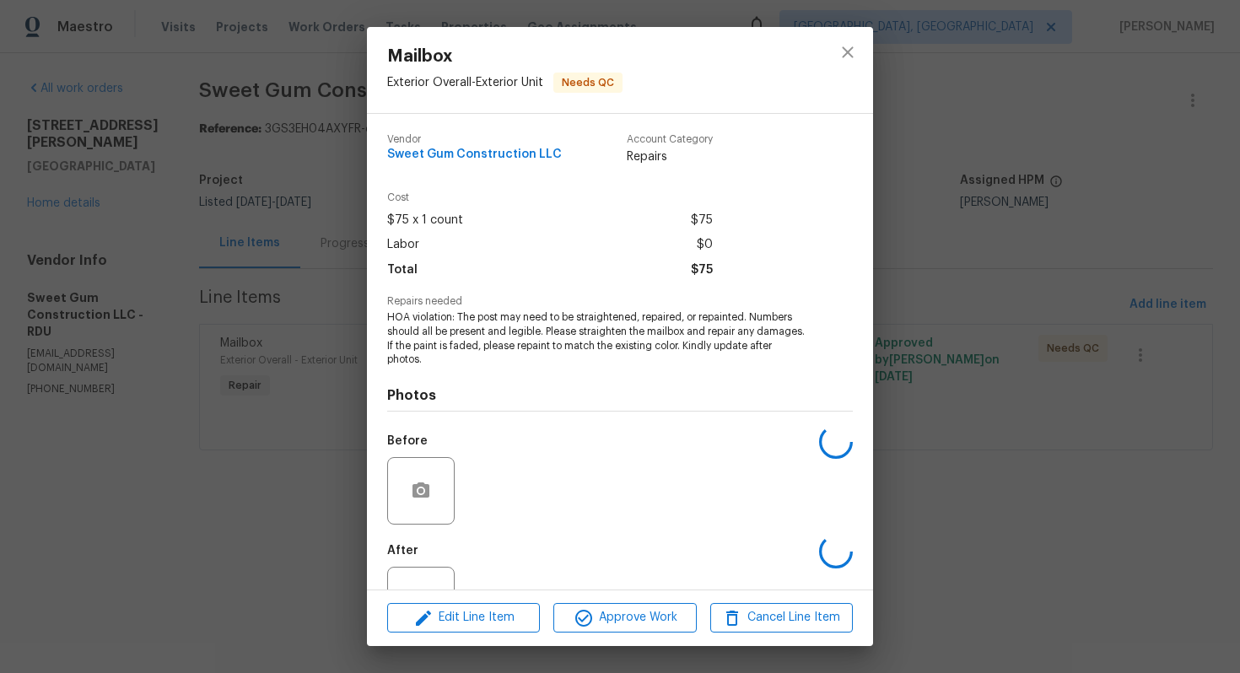
scroll to position [62, 0]
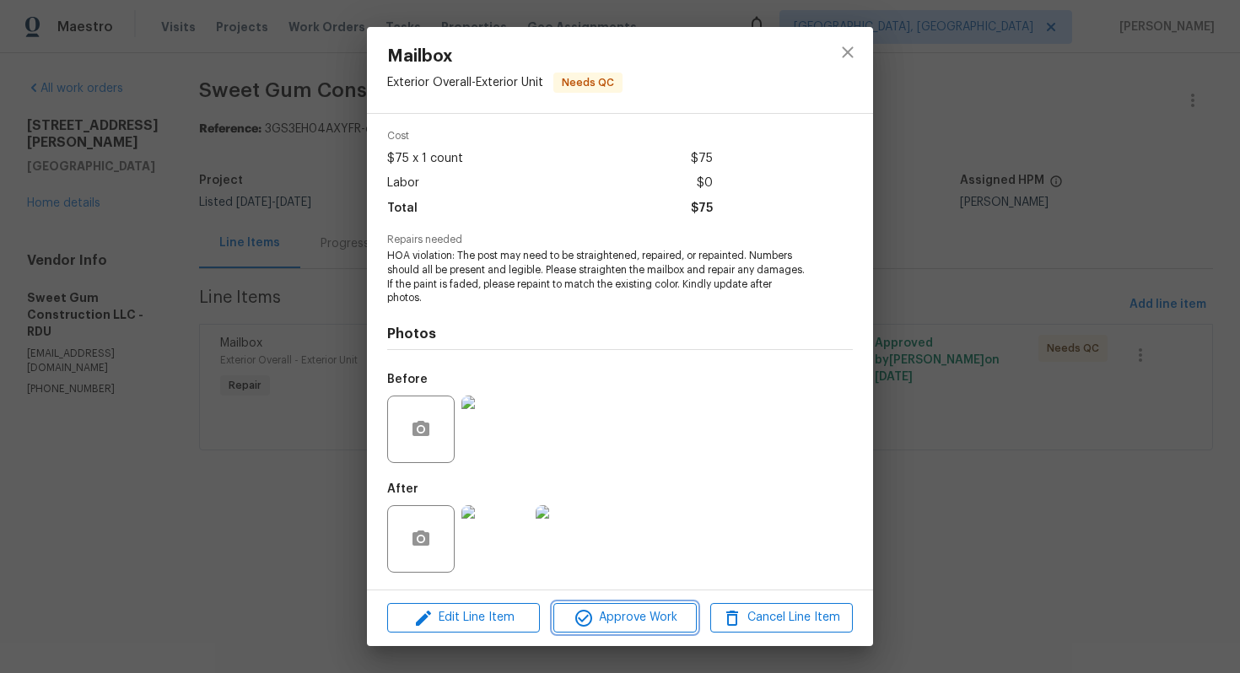
click at [618, 612] on span "Approve Work" at bounding box center [624, 617] width 132 height 21
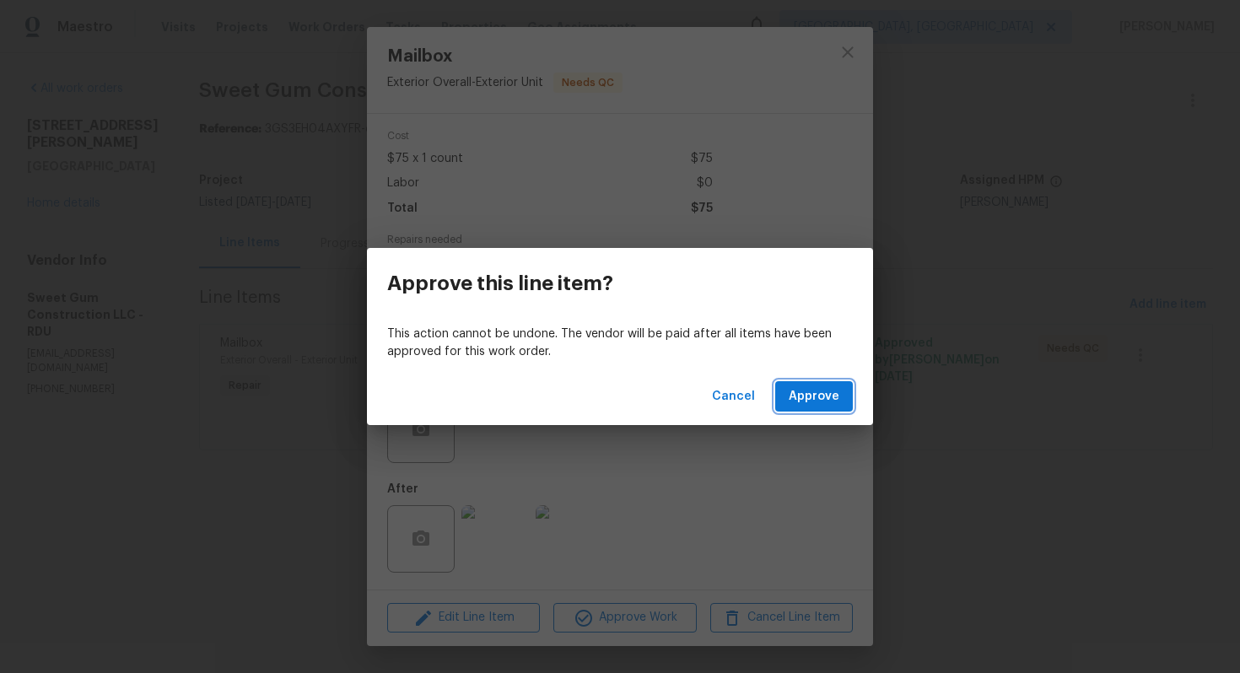
click at [821, 394] on span "Approve" at bounding box center [814, 396] width 51 height 21
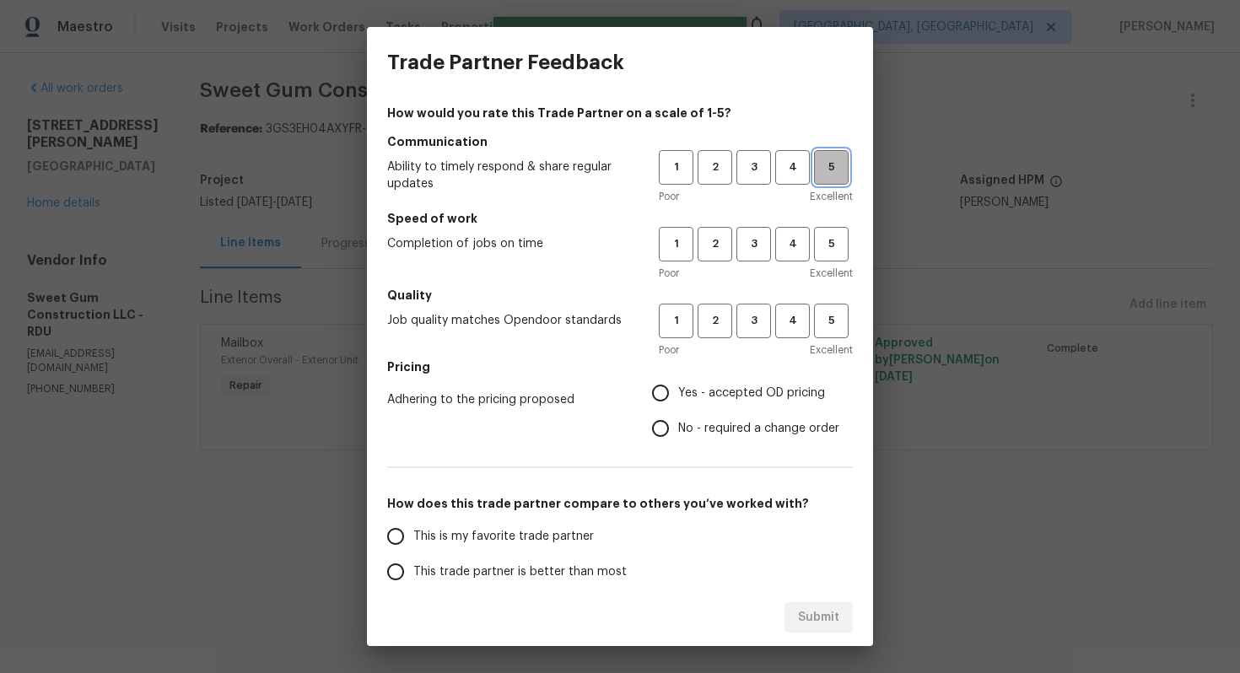
click at [833, 175] on span "5" at bounding box center [831, 167] width 31 height 19
click at [833, 243] on span "5" at bounding box center [831, 244] width 31 height 19
click at [836, 319] on span "5" at bounding box center [831, 320] width 31 height 19
click at [728, 392] on span "Yes - accepted OD pricing" at bounding box center [751, 394] width 147 height 18
click at [678, 392] on input "Yes - accepted OD pricing" at bounding box center [660, 392] width 35 height 35
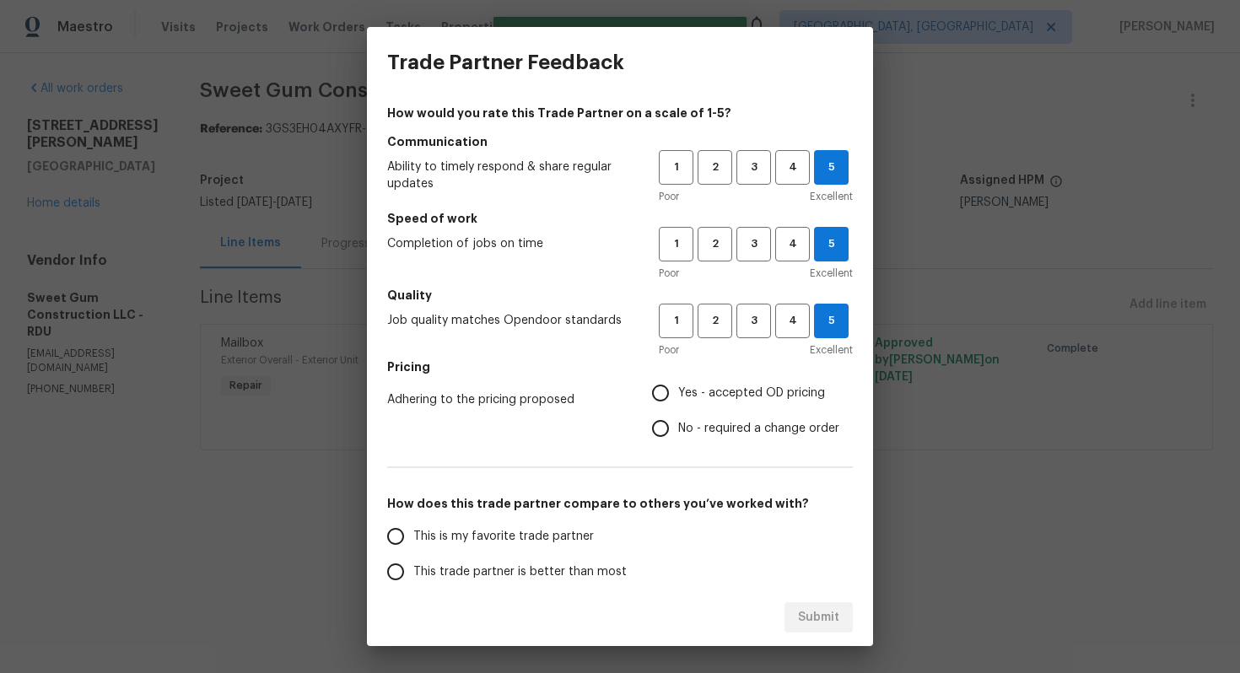
radio input "true"
click at [561, 540] on span "This is my favorite trade partner" at bounding box center [503, 537] width 181 height 18
click at [413, 540] on input "This is my favorite trade partner" at bounding box center [395, 536] width 35 height 35
click at [817, 612] on span "Submit" at bounding box center [818, 617] width 41 height 21
radio input "true"
